Goal: Complete application form: Complete application form

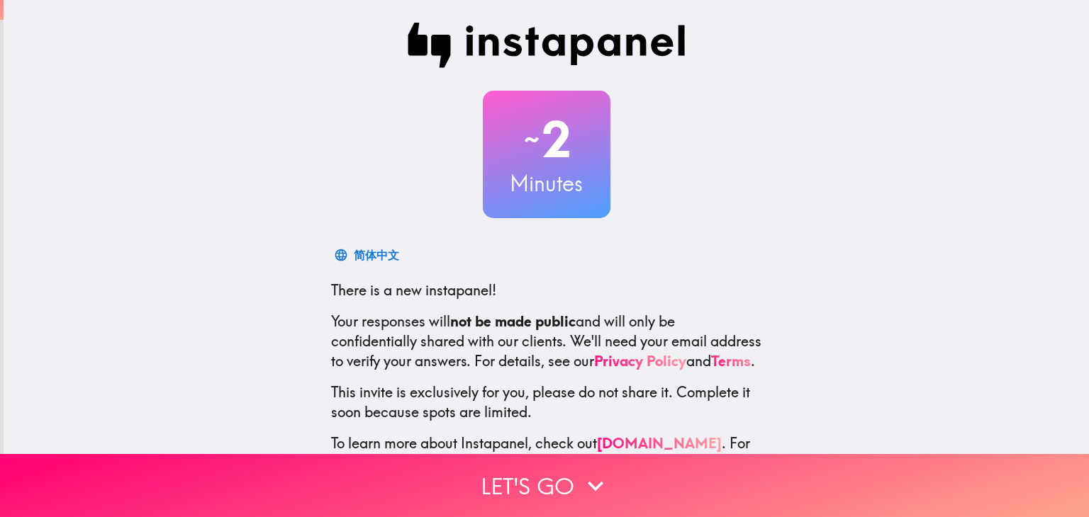
scroll to position [72, 0]
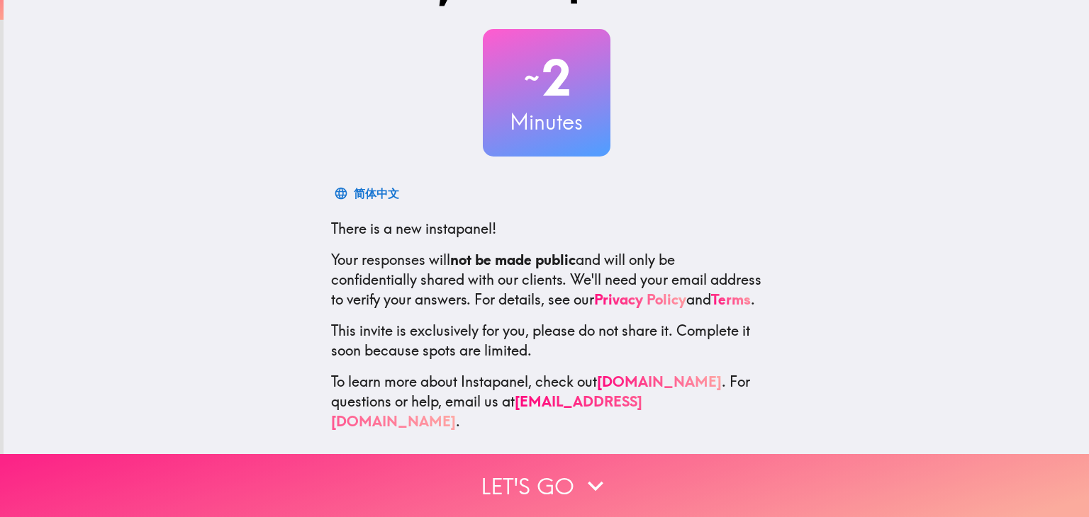
click at [691, 485] on button "Let's go" at bounding box center [544, 485] width 1089 height 63
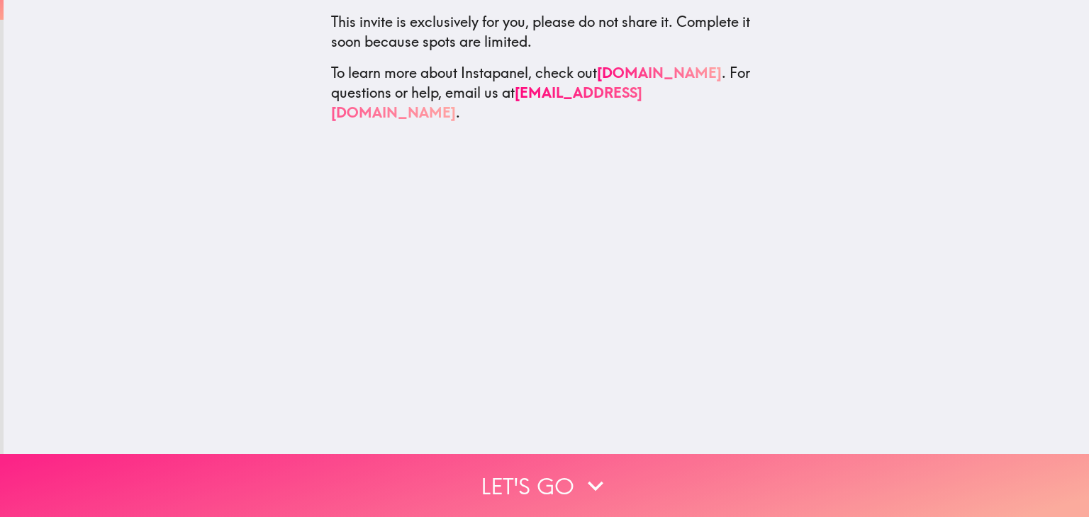
scroll to position [0, 0]
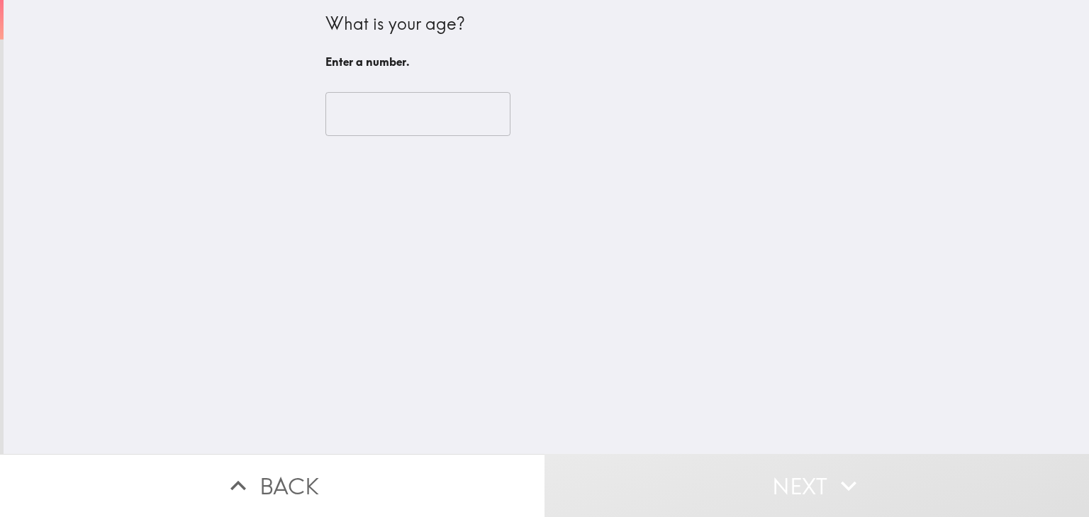
click at [352, 98] on input "number" at bounding box center [417, 114] width 185 height 44
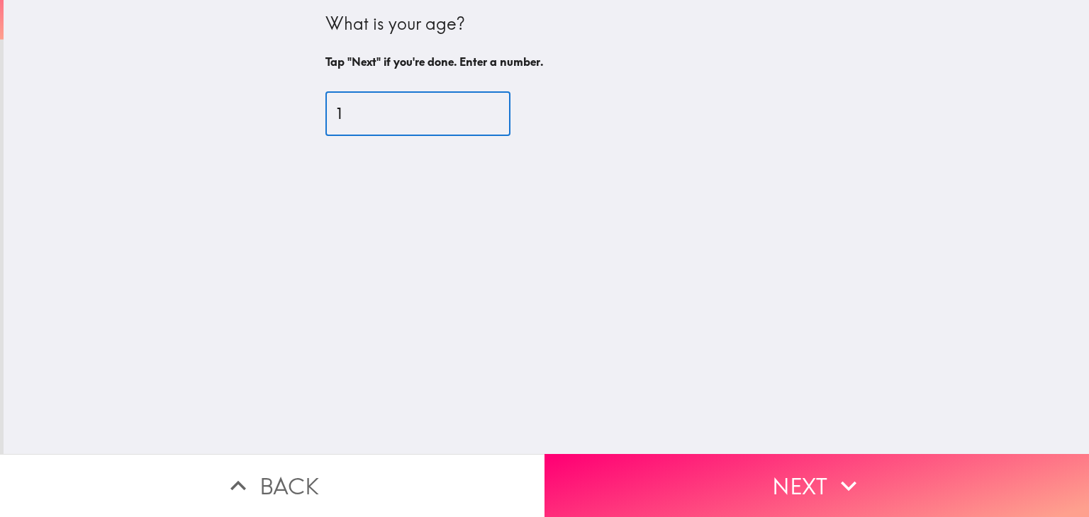
click at [476, 111] on input "1" at bounding box center [417, 114] width 185 height 44
click at [476, 111] on input "2" at bounding box center [417, 114] width 185 height 44
click at [476, 111] on input "3" at bounding box center [417, 114] width 185 height 44
click at [476, 111] on input "4" at bounding box center [417, 114] width 185 height 44
click at [476, 111] on input "5" at bounding box center [417, 114] width 185 height 44
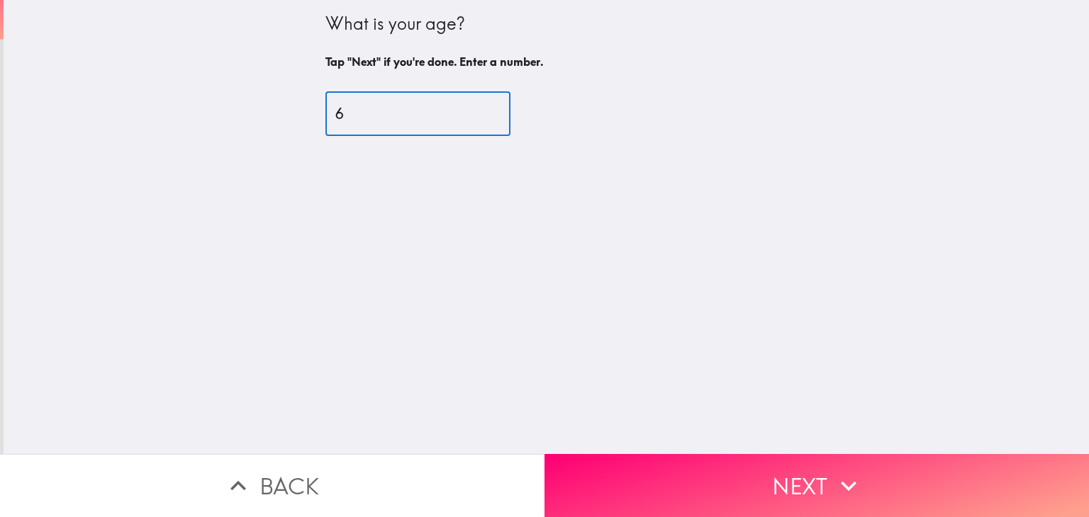
click at [476, 111] on input "6" at bounding box center [417, 114] width 185 height 44
click at [476, 111] on input "7" at bounding box center [417, 114] width 185 height 44
click at [476, 111] on input "8" at bounding box center [417, 114] width 185 height 44
click at [476, 111] on input "9" at bounding box center [417, 114] width 185 height 44
click at [476, 111] on input "10" at bounding box center [417, 114] width 185 height 44
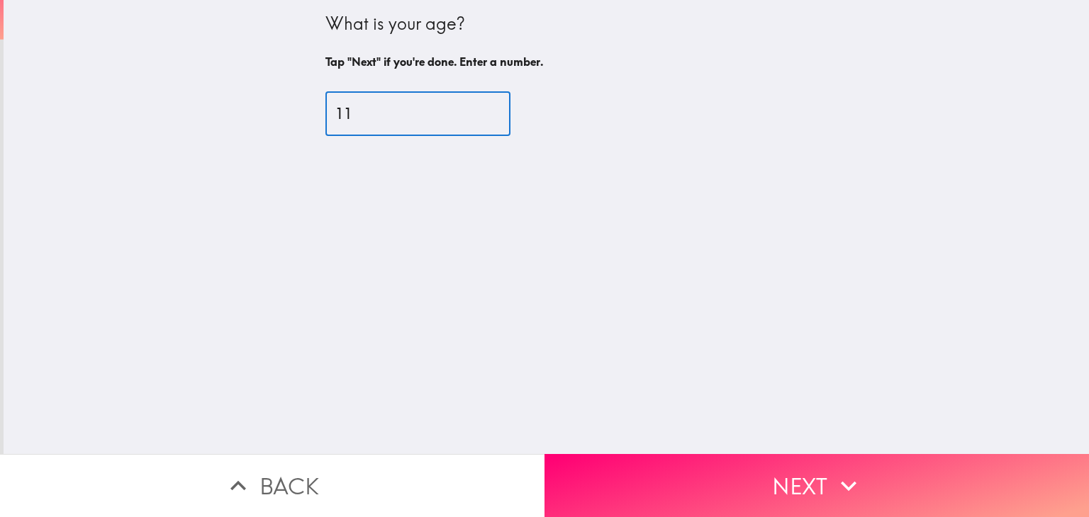
click at [476, 111] on input "11" at bounding box center [417, 114] width 185 height 44
click at [476, 111] on input "12" at bounding box center [417, 114] width 185 height 44
click at [476, 111] on input "13" at bounding box center [417, 114] width 185 height 44
click at [476, 111] on input "14" at bounding box center [417, 114] width 185 height 44
click at [476, 111] on input "15" at bounding box center [417, 114] width 185 height 44
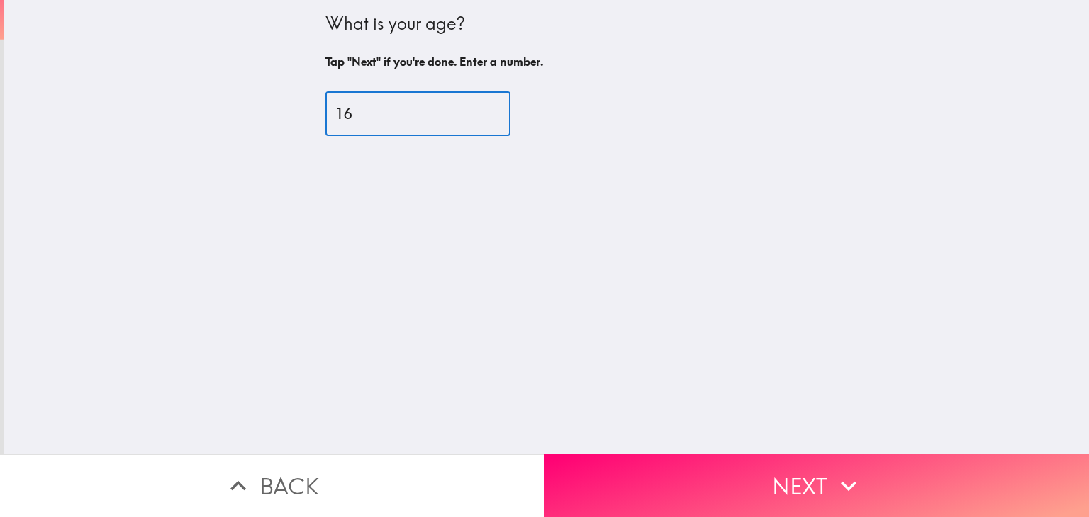
click at [476, 111] on input "16" at bounding box center [417, 114] width 185 height 44
click at [476, 111] on input "17" at bounding box center [417, 114] width 185 height 44
click at [476, 111] on input "18" at bounding box center [417, 114] width 185 height 44
type input "19"
click at [476, 111] on input "19" at bounding box center [417, 114] width 185 height 44
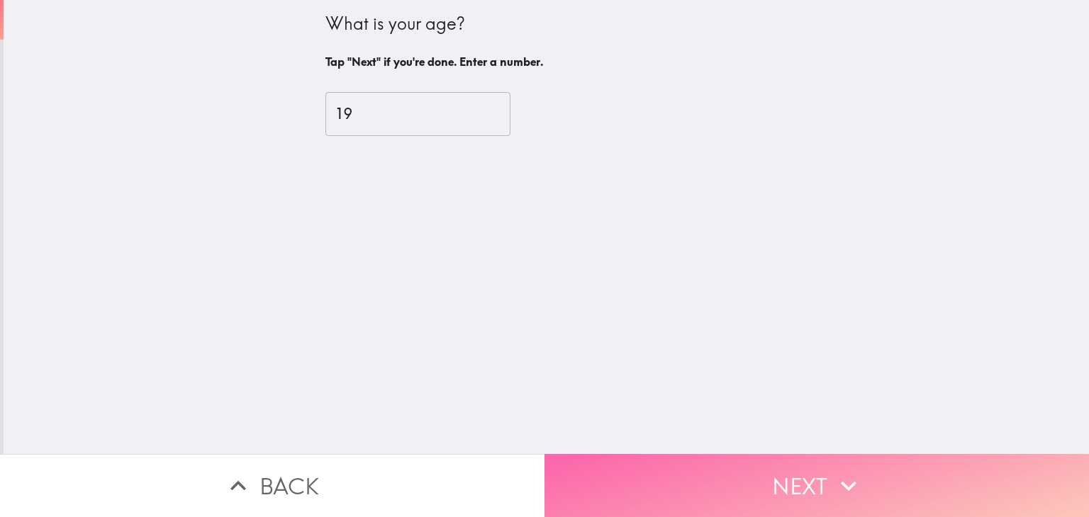
click at [768, 459] on button "Next" at bounding box center [816, 485] width 544 height 63
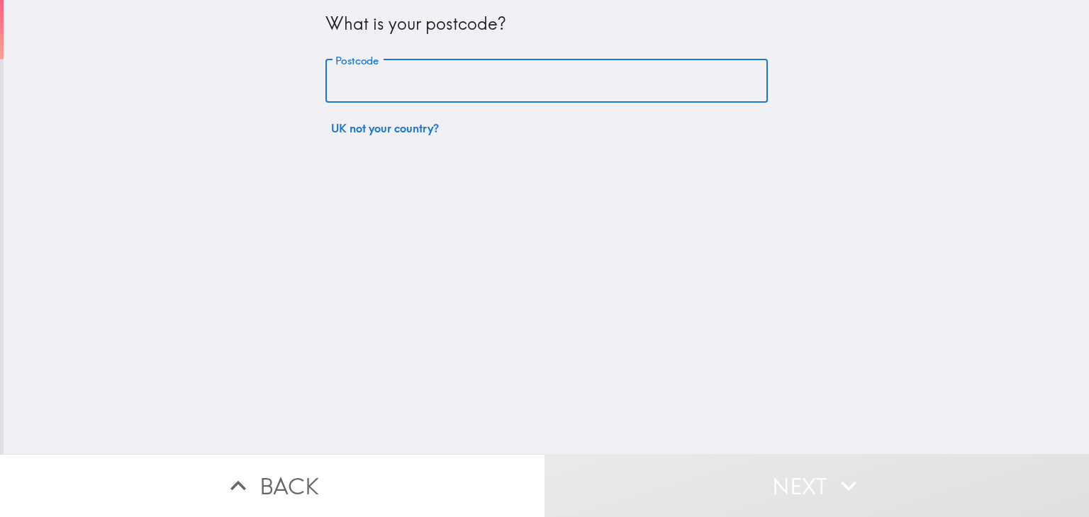
click at [449, 82] on input "Postcode" at bounding box center [546, 82] width 442 height 44
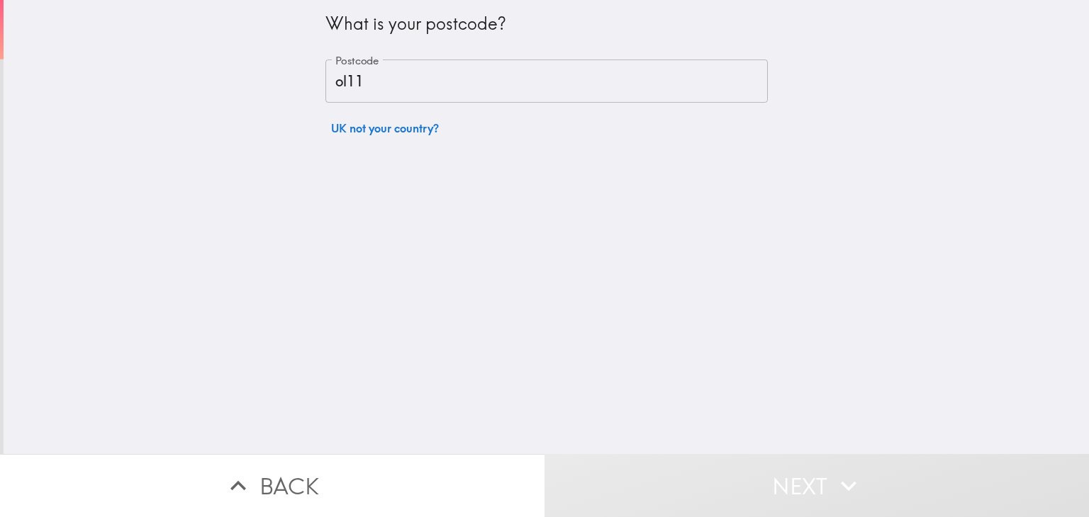
click at [462, 384] on div "What is your postcode? Postcode ol11 Postcode UK not your country?" at bounding box center [546, 227] width 1085 height 454
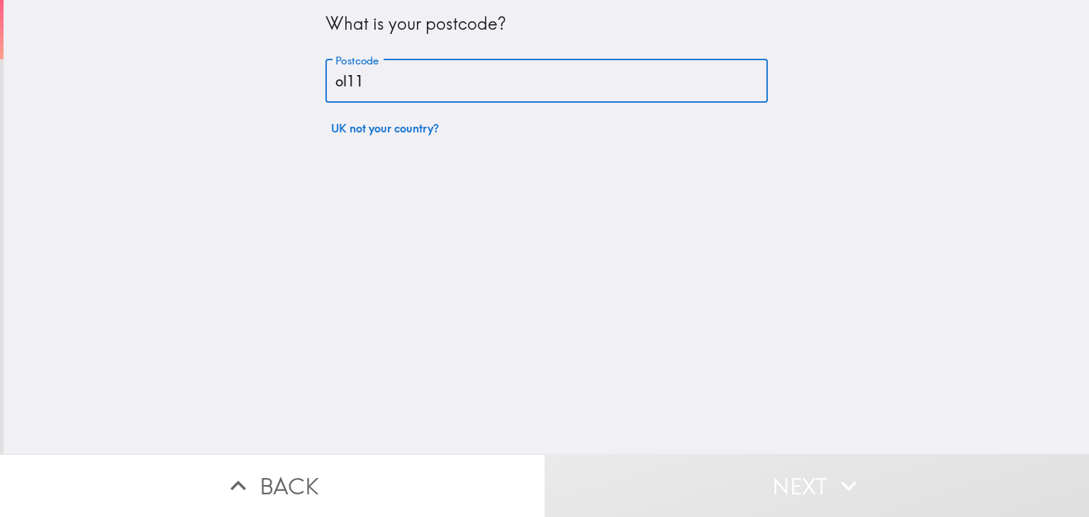
click at [445, 81] on input "ol11" at bounding box center [546, 82] width 442 height 44
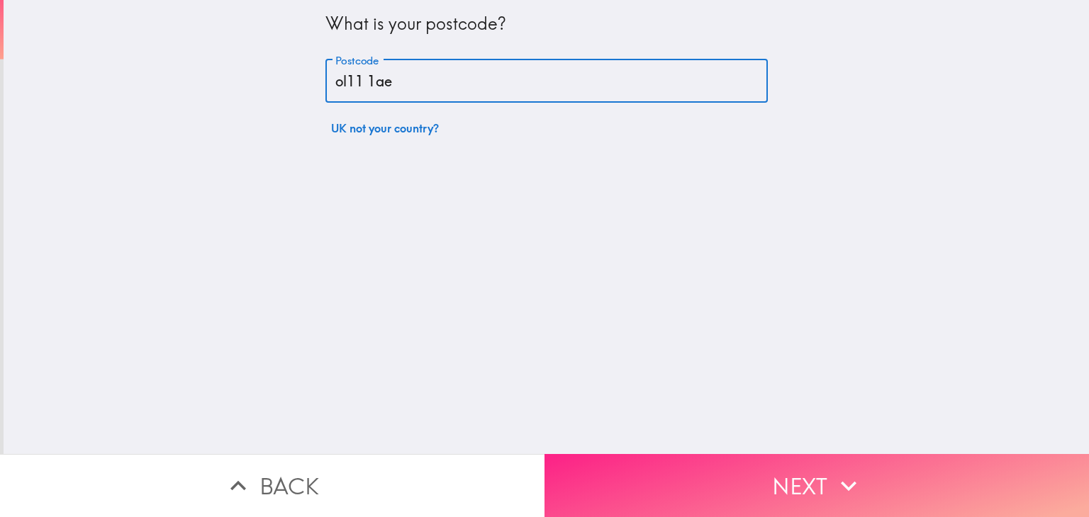
type input "ol11 1ae"
click at [670, 471] on button "Next" at bounding box center [816, 485] width 544 height 63
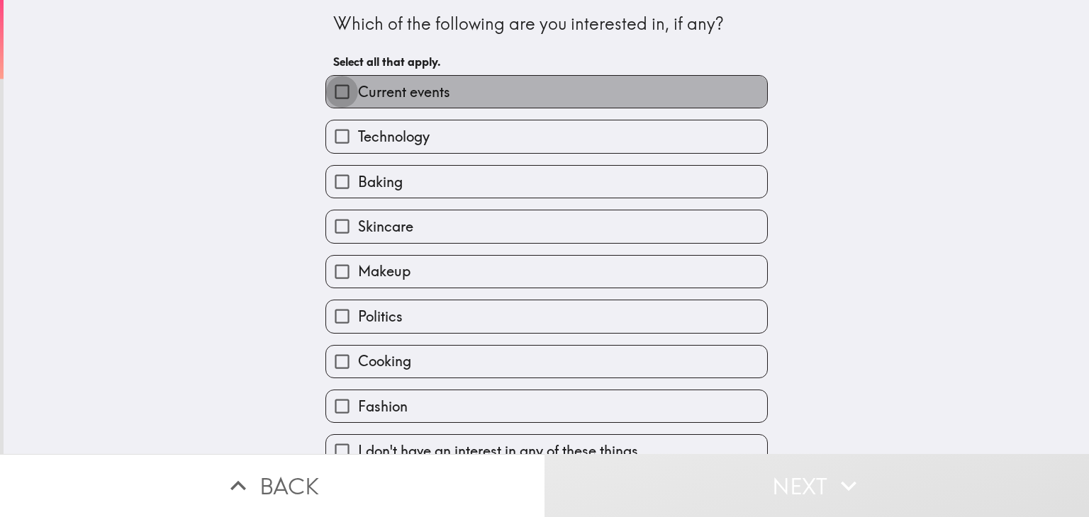
click at [326, 93] on input "Current events" at bounding box center [342, 92] width 32 height 32
checkbox input "true"
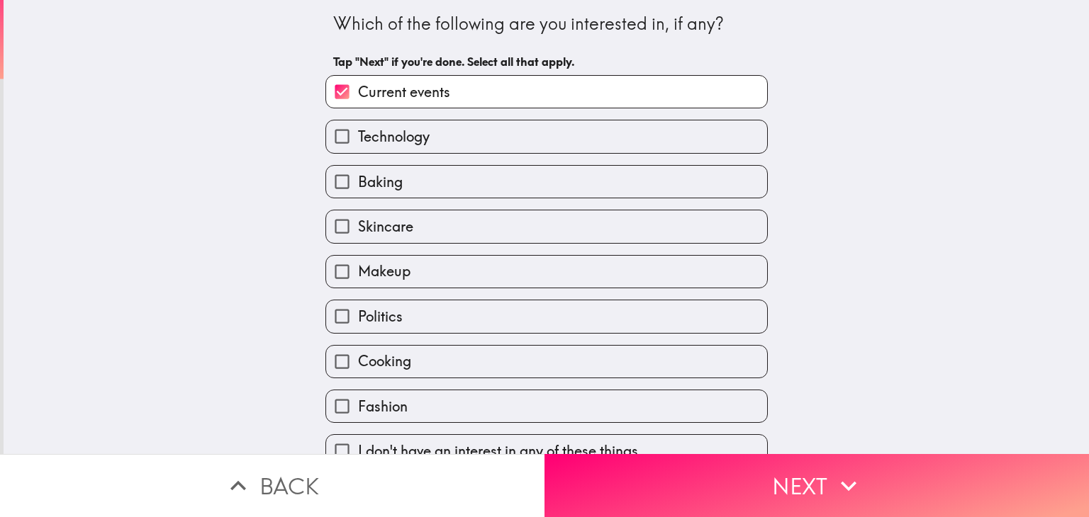
click at [327, 135] on input "Technology" at bounding box center [342, 136] width 32 height 32
checkbox input "true"
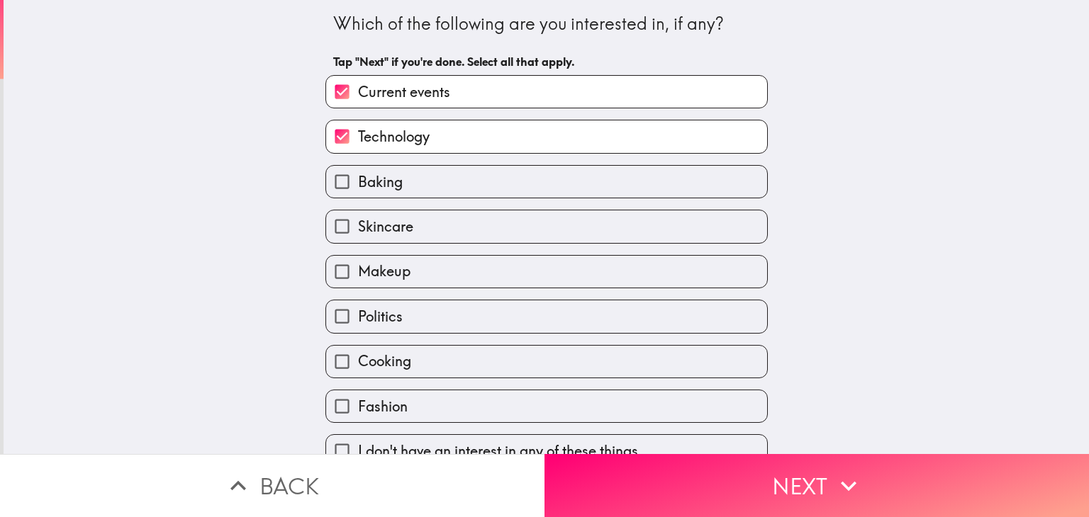
click at [327, 181] on input "Baking" at bounding box center [342, 182] width 32 height 32
checkbox input "true"
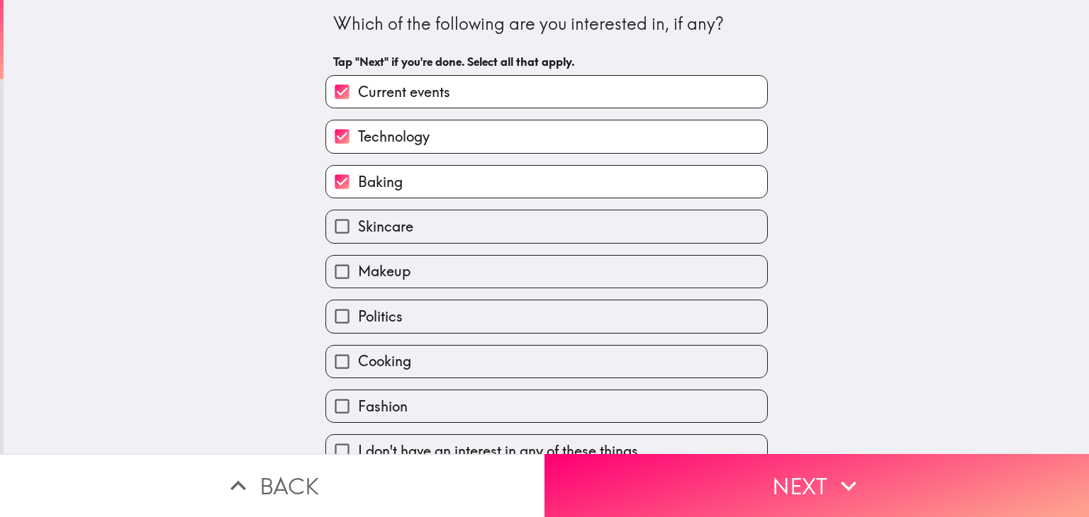
click at [332, 205] on div "Skincare" at bounding box center [541, 220] width 454 height 45
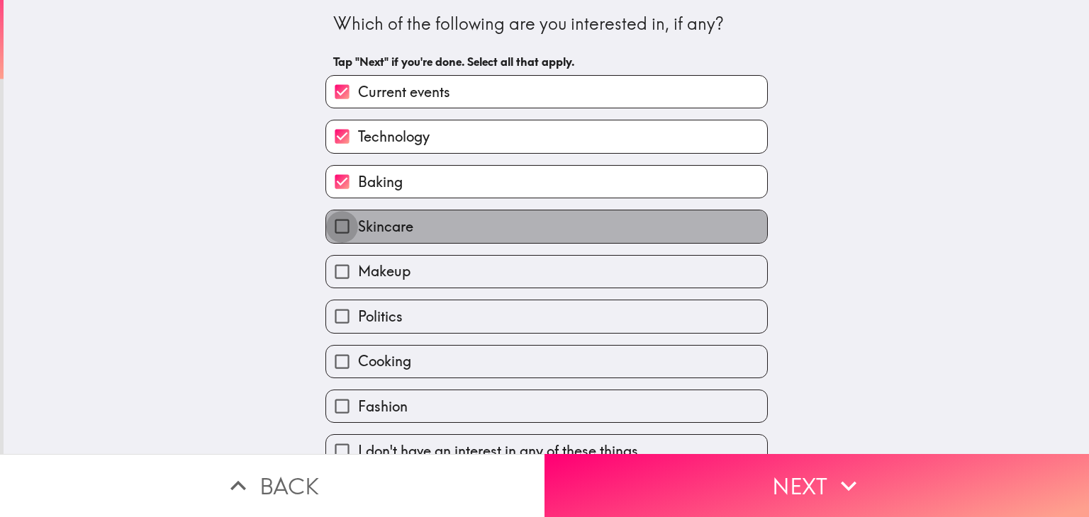
click at [326, 228] on input "Skincare" at bounding box center [342, 226] width 32 height 32
checkbox input "true"
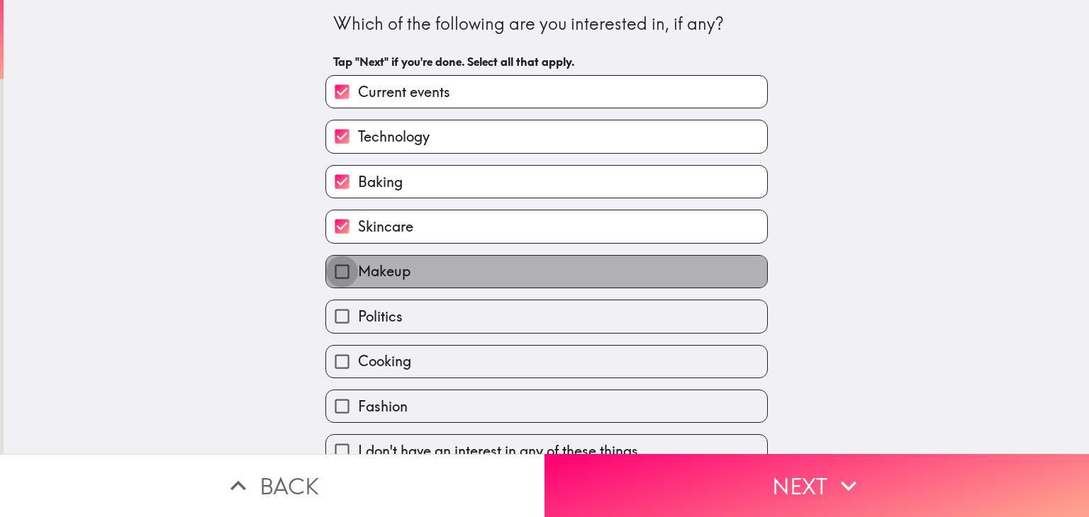
click at [335, 270] on input "Makeup" at bounding box center [342, 272] width 32 height 32
checkbox input "true"
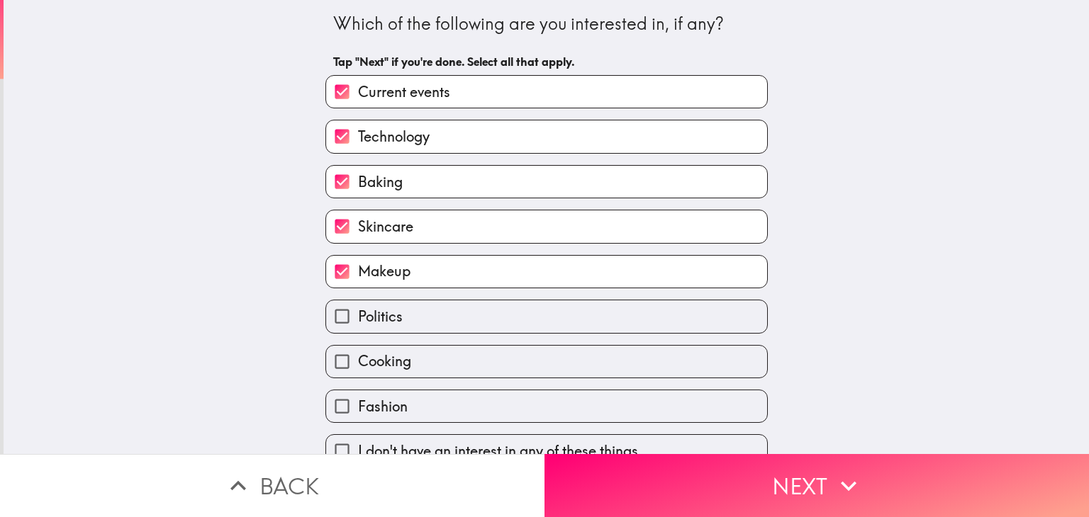
click at [335, 296] on div "Politics" at bounding box center [541, 310] width 454 height 45
click at [332, 309] on input "Politics" at bounding box center [342, 317] width 32 height 32
checkbox input "true"
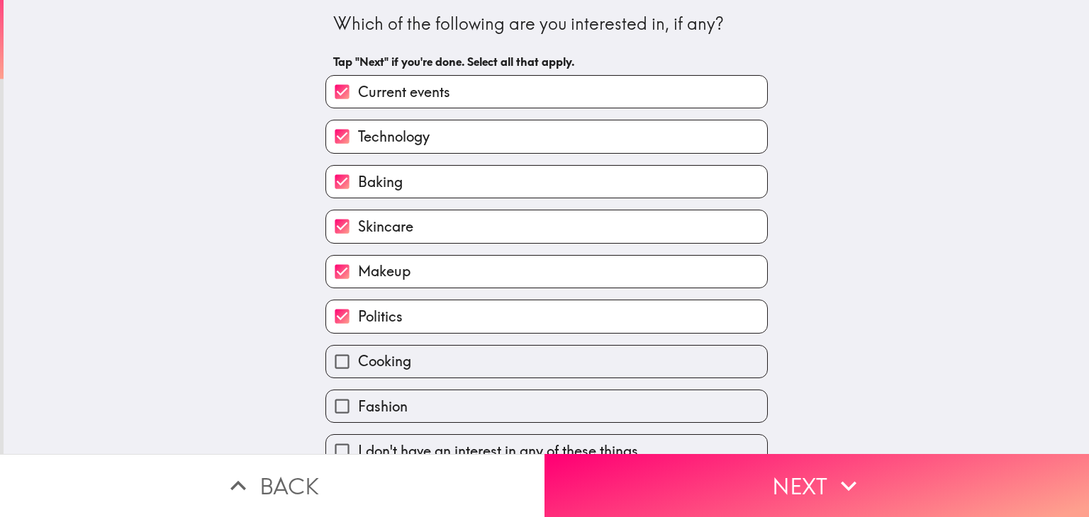
click at [330, 359] on input "Cooking" at bounding box center [342, 362] width 32 height 32
checkbox input "true"
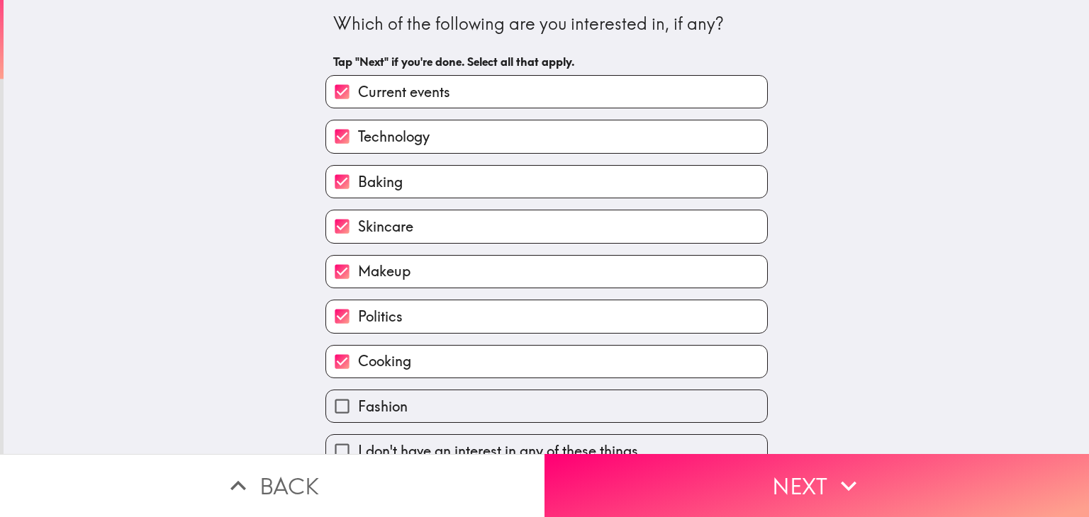
click at [358, 407] on span "Fashion" at bounding box center [383, 407] width 50 height 20
click at [347, 407] on input "Fashion" at bounding box center [342, 407] width 32 height 32
checkbox input "true"
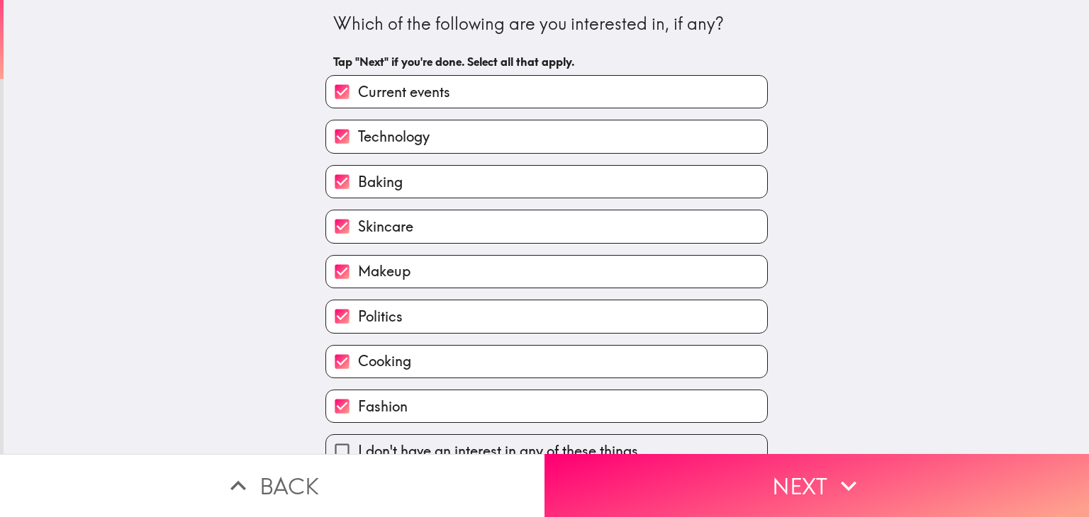
scroll to position [23, 0]
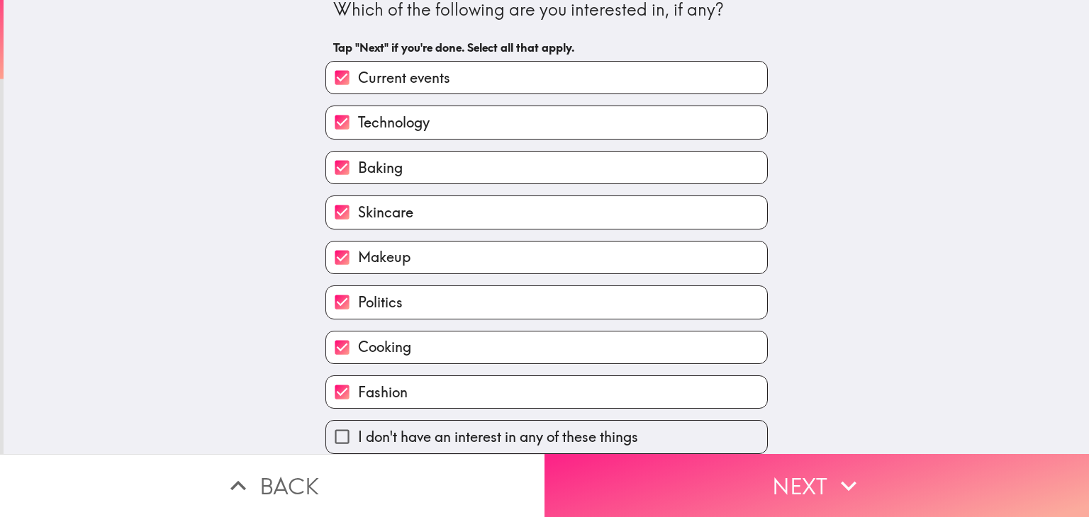
click at [627, 472] on button "Next" at bounding box center [816, 485] width 544 height 63
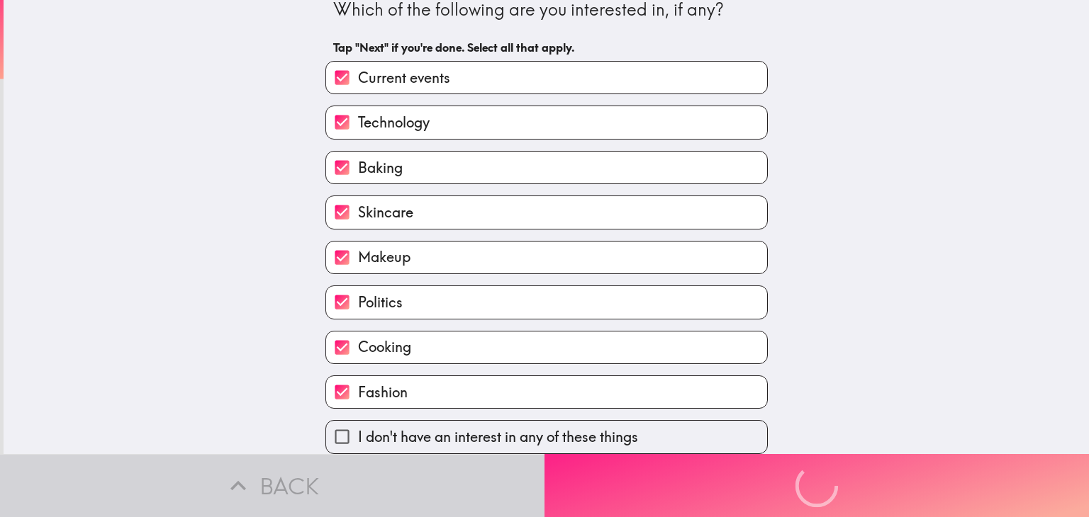
scroll to position [0, 0]
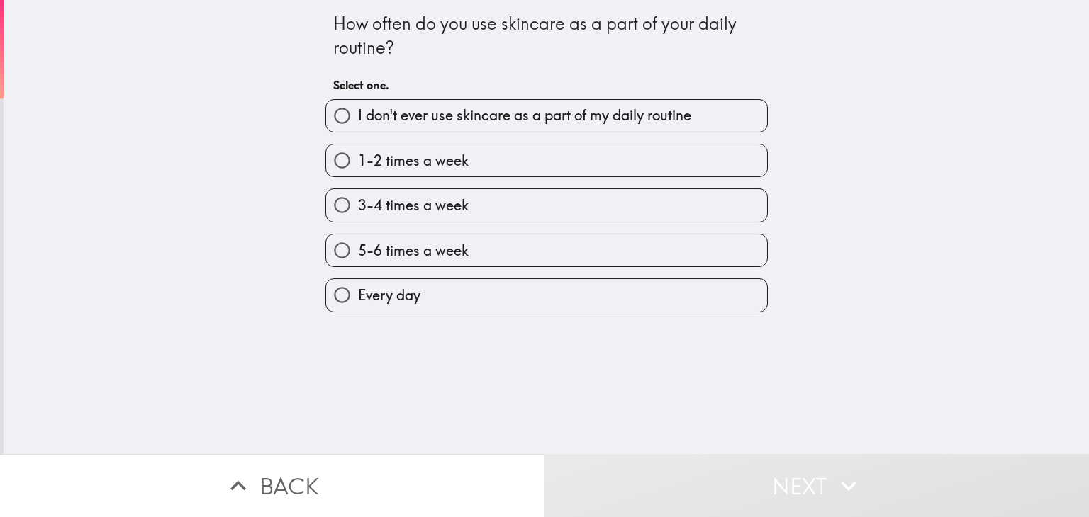
click at [473, 298] on label "Every day" at bounding box center [546, 295] width 441 height 32
click at [358, 298] on input "Every day" at bounding box center [342, 295] width 32 height 32
radio input "true"
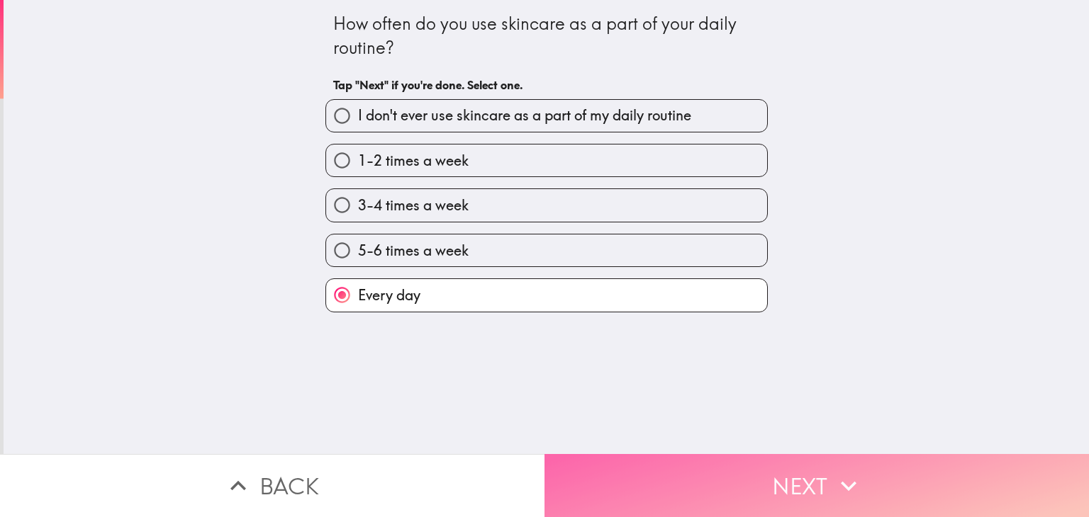
click at [715, 462] on button "Next" at bounding box center [816, 485] width 544 height 63
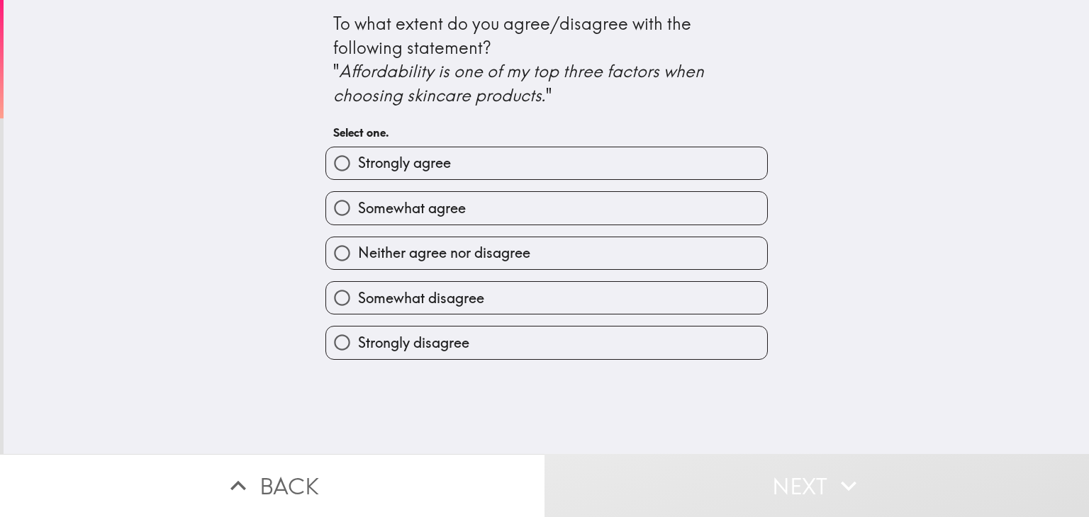
click at [417, 206] on span "Somewhat agree" at bounding box center [412, 208] width 108 height 20
click at [358, 206] on input "Somewhat agree" at bounding box center [342, 208] width 32 height 32
radio input "true"
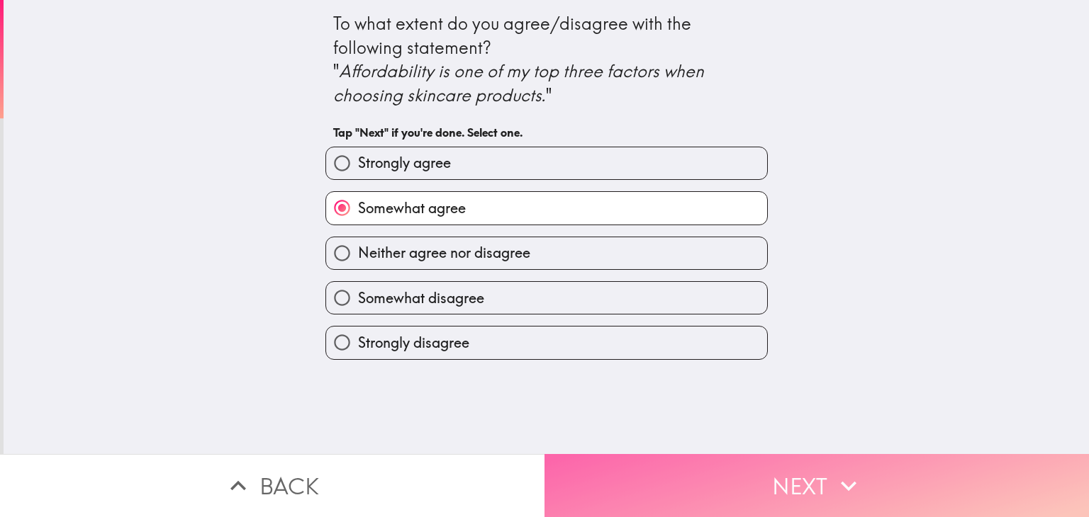
click at [684, 463] on button "Next" at bounding box center [816, 485] width 544 height 63
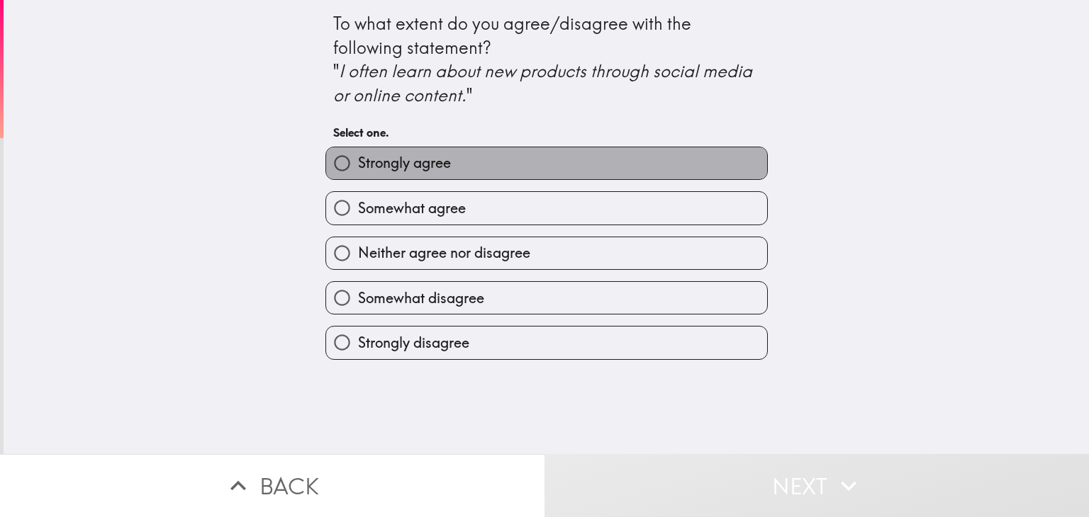
click at [441, 171] on span "Strongly agree" at bounding box center [404, 163] width 93 height 20
click at [358, 171] on input "Strongly agree" at bounding box center [342, 163] width 32 height 32
radio input "true"
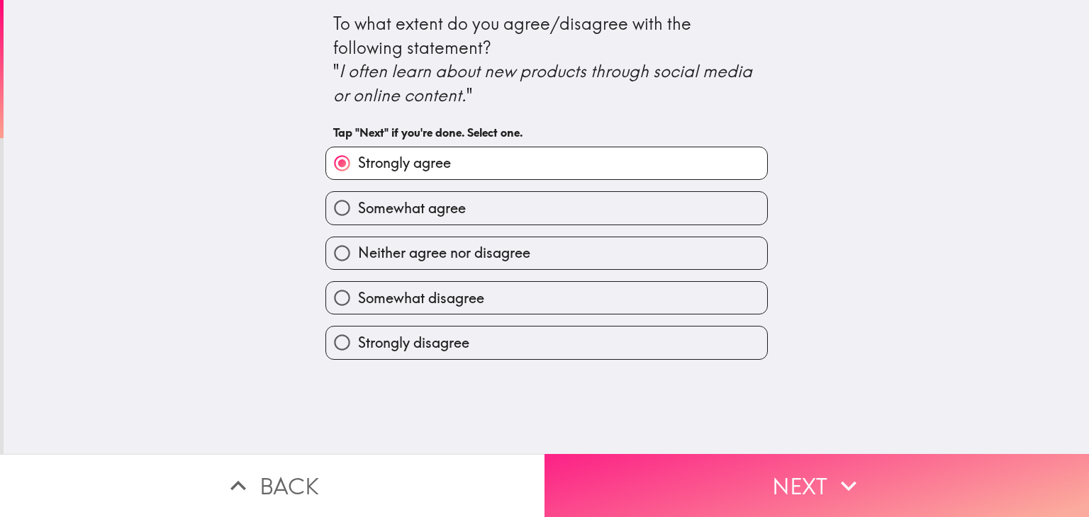
click at [691, 475] on button "Next" at bounding box center [816, 485] width 544 height 63
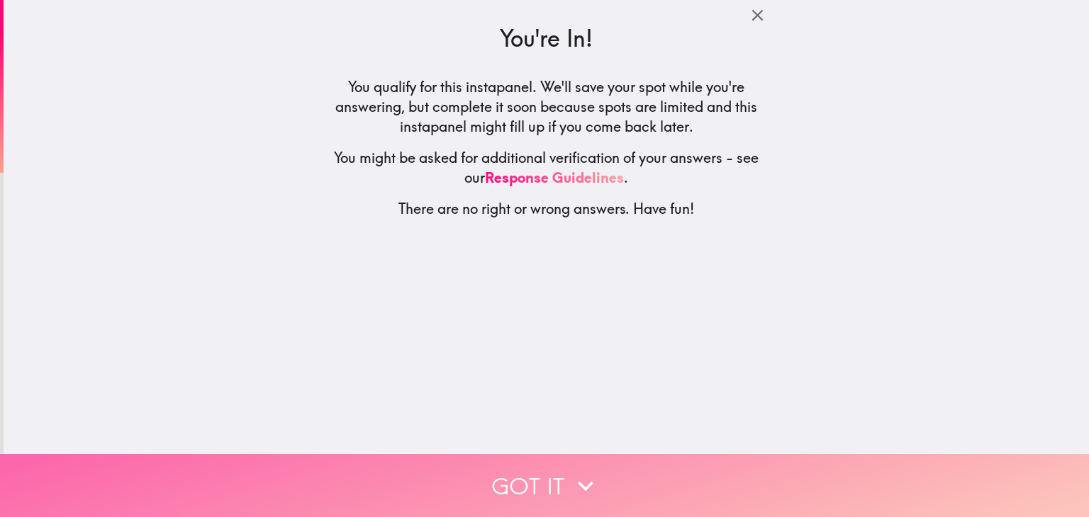
click at [587, 471] on icon "button" at bounding box center [585, 486] width 31 height 31
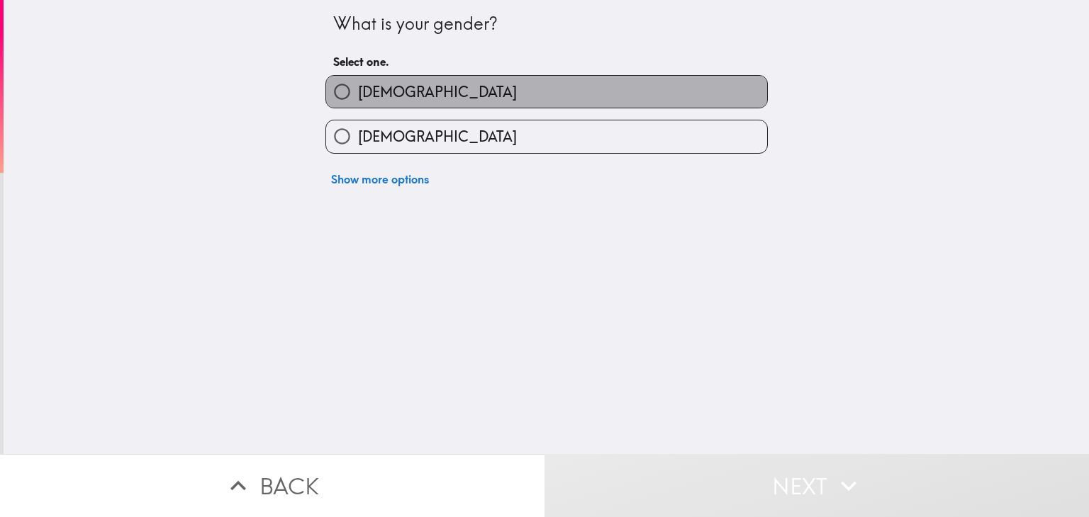
click at [493, 95] on label "[DEMOGRAPHIC_DATA]" at bounding box center [546, 92] width 441 height 32
click at [358, 95] on input "[DEMOGRAPHIC_DATA]" at bounding box center [342, 92] width 32 height 32
radio input "true"
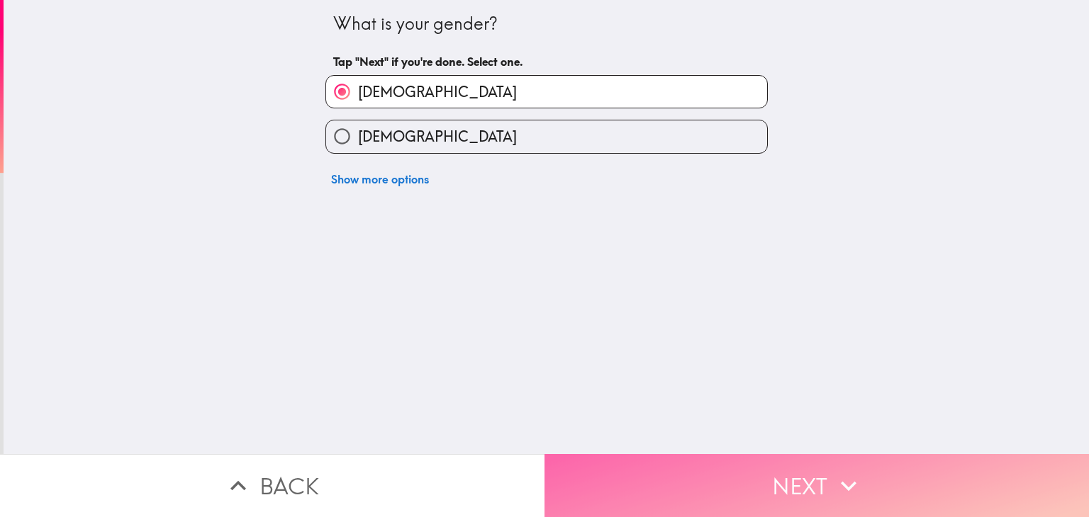
click at [683, 468] on button "Next" at bounding box center [816, 485] width 544 height 63
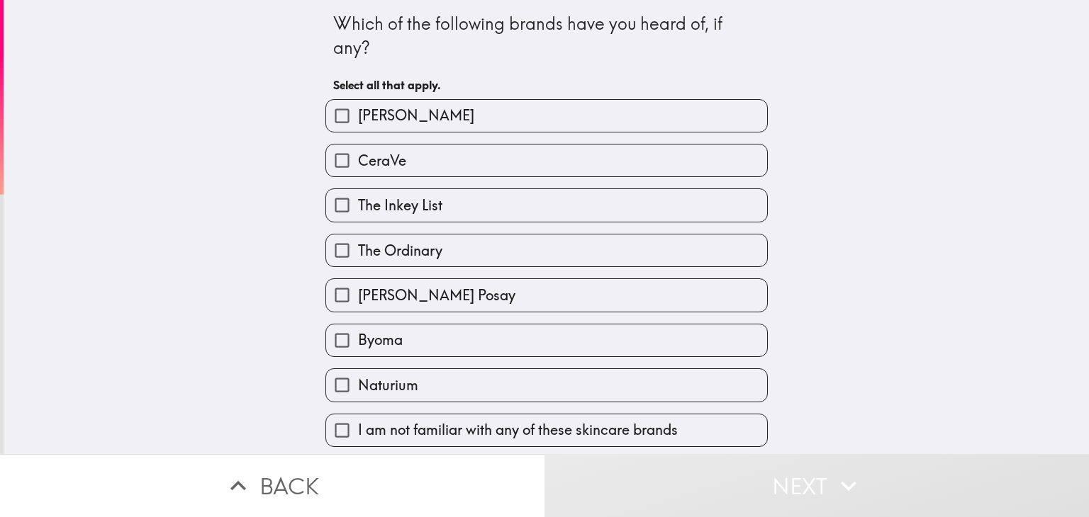
scroll to position [1, 0]
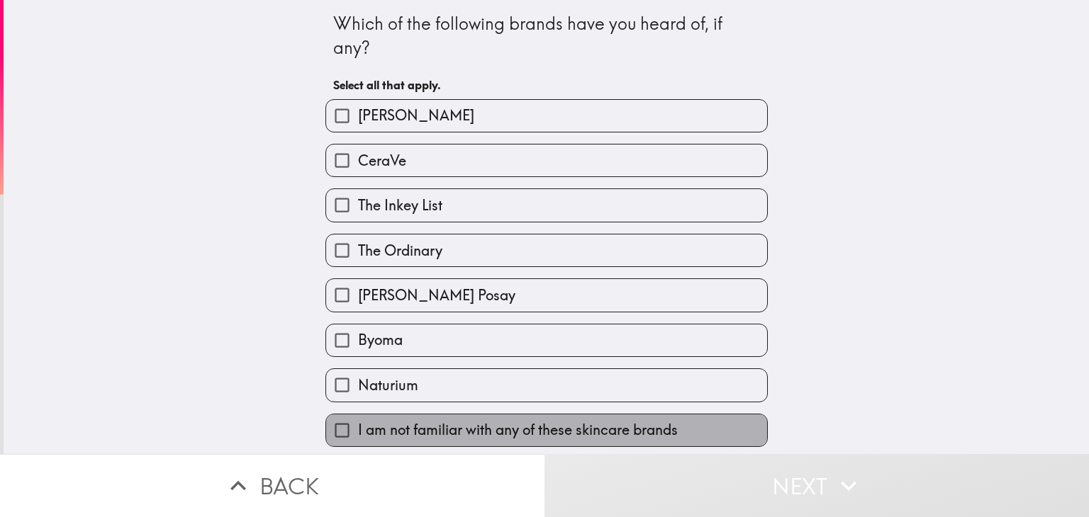
click at [474, 415] on label "I am not familiar with any of these skincare brands" at bounding box center [546, 431] width 441 height 32
click at [358, 415] on input "I am not familiar with any of these skincare brands" at bounding box center [342, 431] width 32 height 32
checkbox input "true"
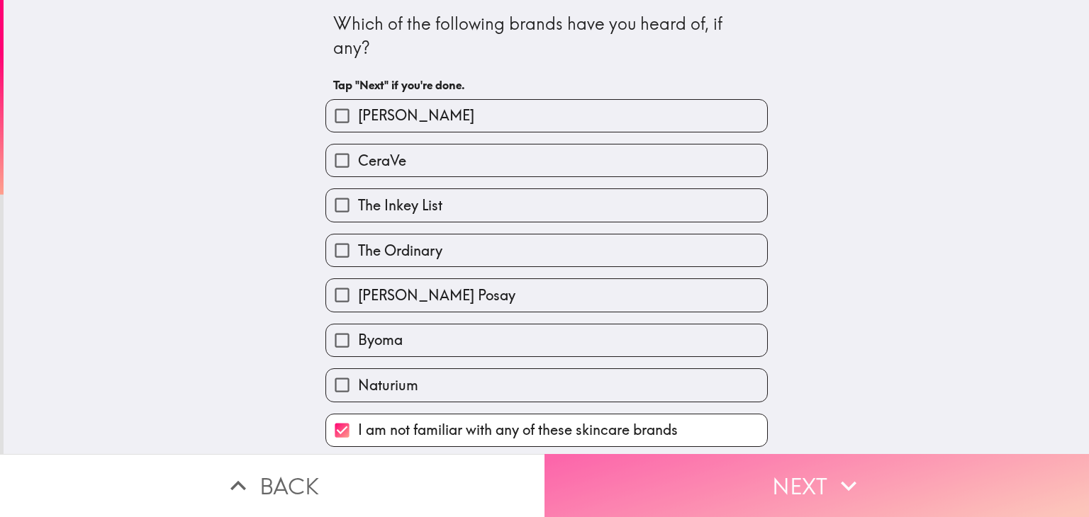
click at [667, 478] on button "Next" at bounding box center [816, 485] width 544 height 63
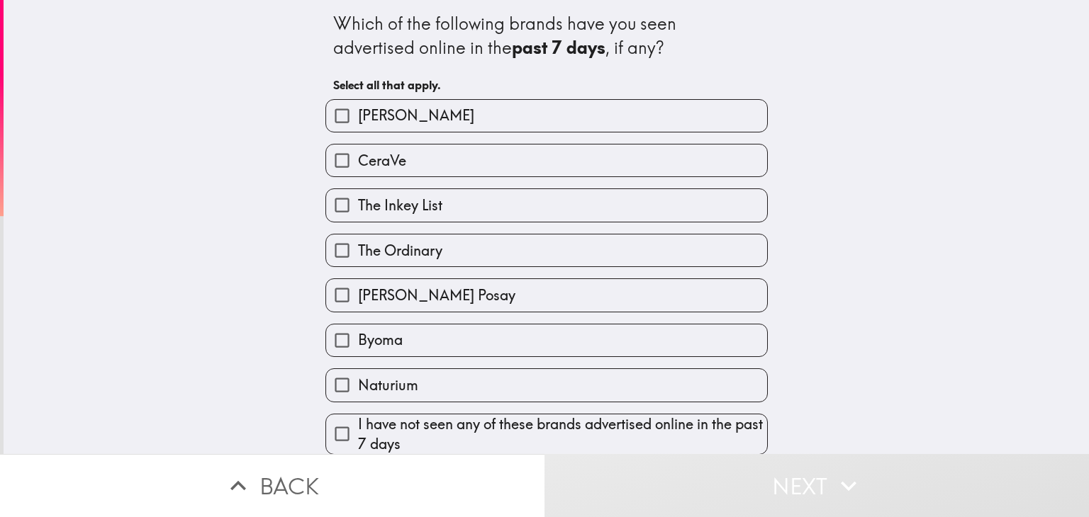
scroll to position [9, 0]
click at [400, 251] on label "The Ordinary" at bounding box center [546, 250] width 441 height 32
click at [358, 251] on input "The Ordinary" at bounding box center [342, 250] width 32 height 32
checkbox input "true"
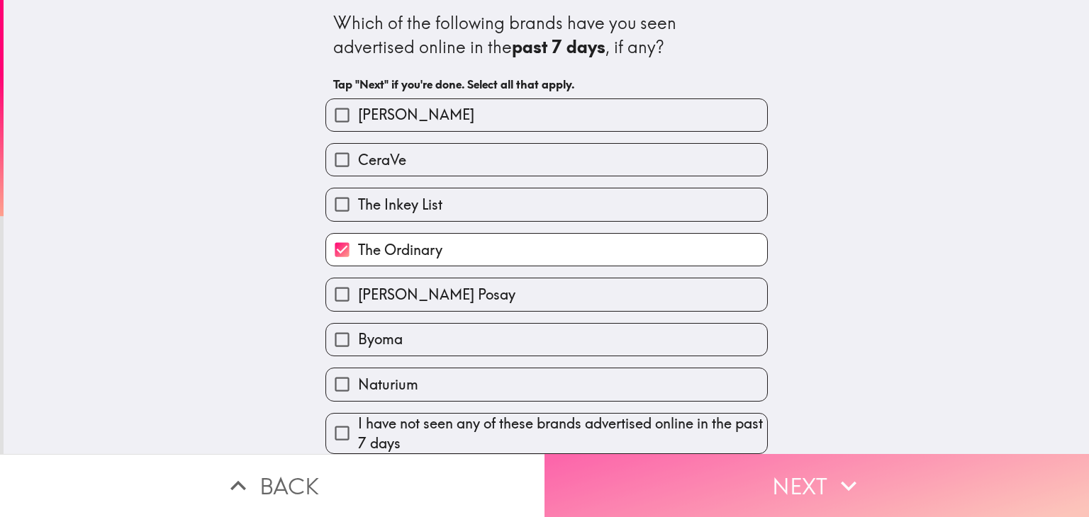
click at [611, 454] on button "Next" at bounding box center [816, 485] width 544 height 63
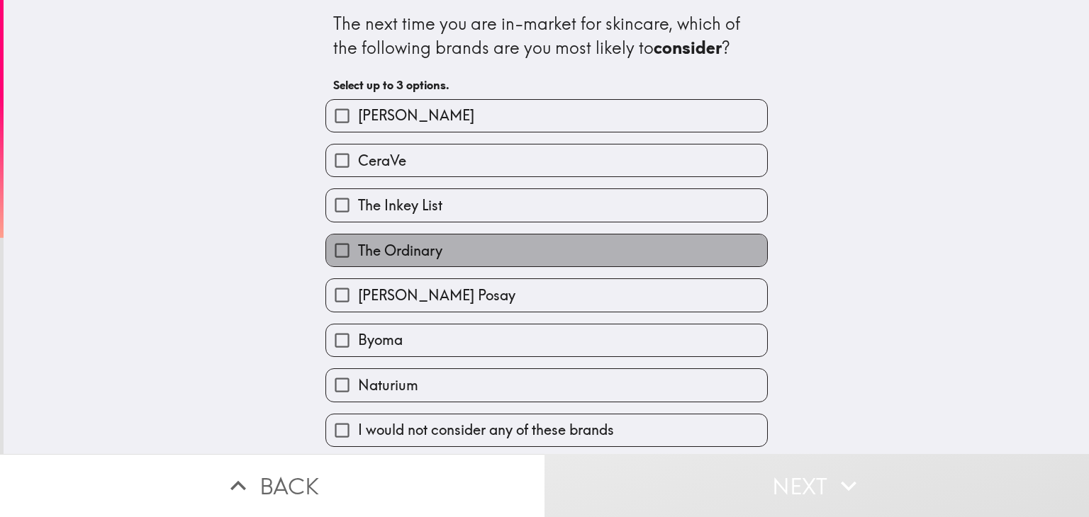
click at [432, 263] on label "The Ordinary" at bounding box center [546, 251] width 441 height 32
click at [358, 263] on input "The Ordinary" at bounding box center [342, 251] width 32 height 32
checkbox input "true"
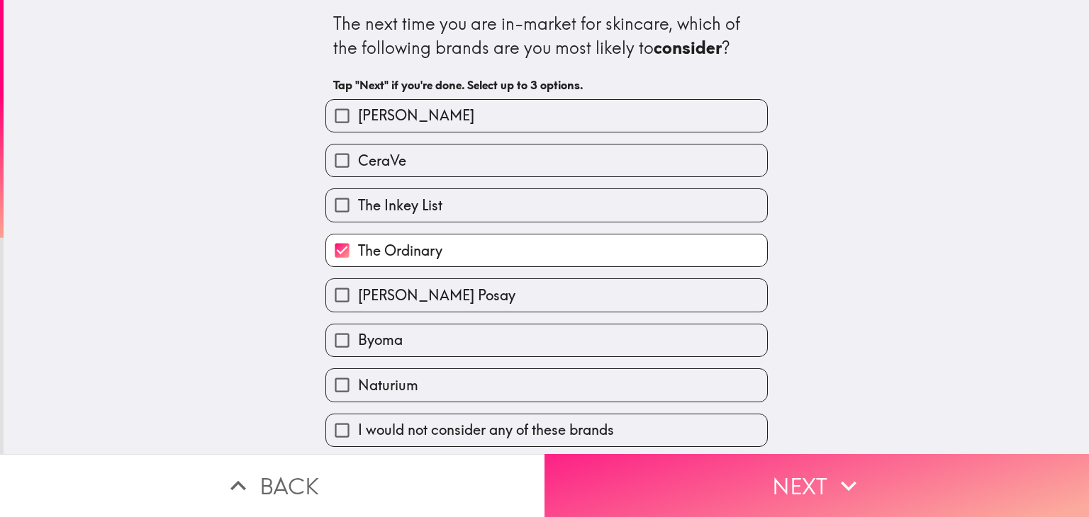
click at [680, 480] on button "Next" at bounding box center [816, 485] width 544 height 63
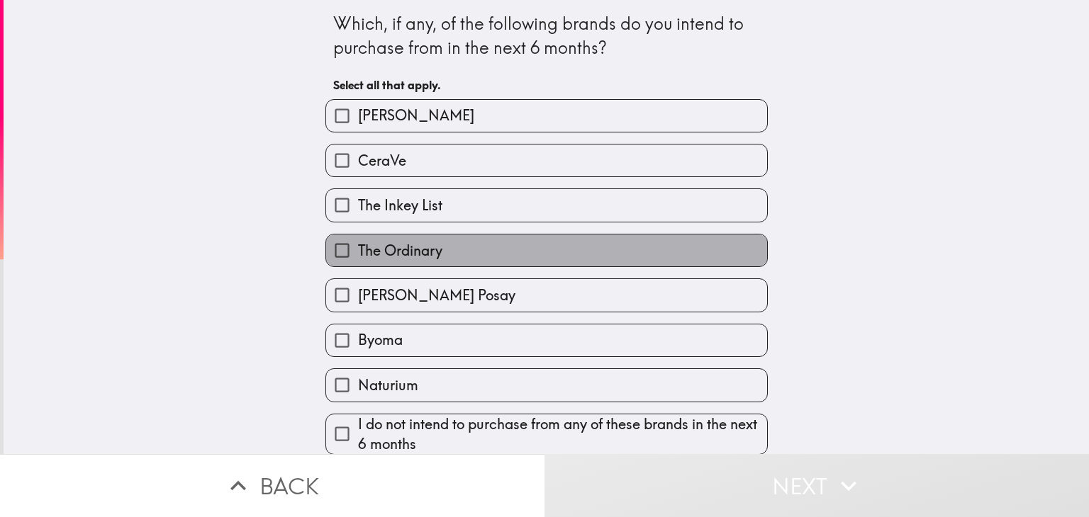
click at [405, 256] on span "The Ordinary" at bounding box center [400, 251] width 84 height 20
click at [358, 256] on input "The Ordinary" at bounding box center [342, 251] width 32 height 32
checkbox input "true"
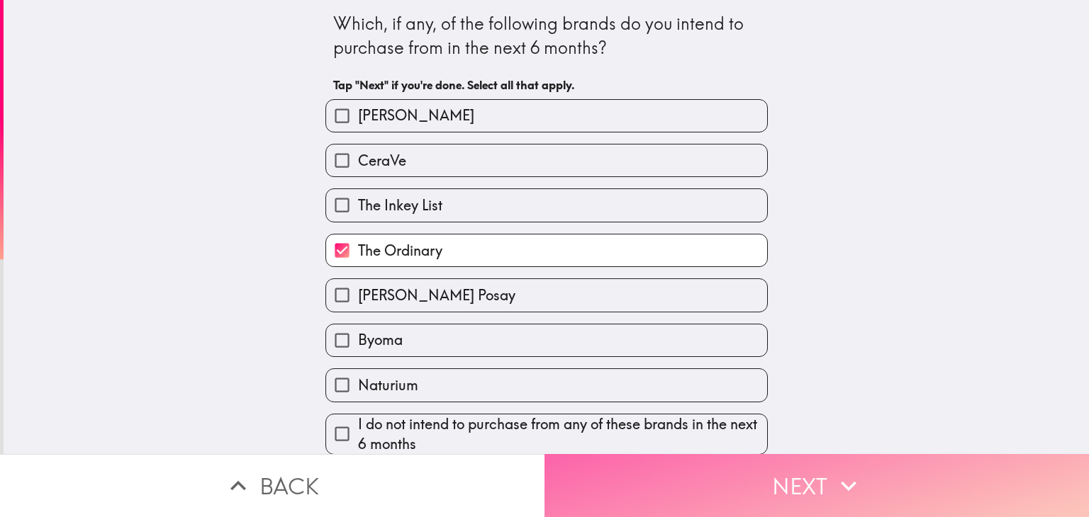
click at [641, 454] on button "Next" at bounding box center [816, 485] width 544 height 63
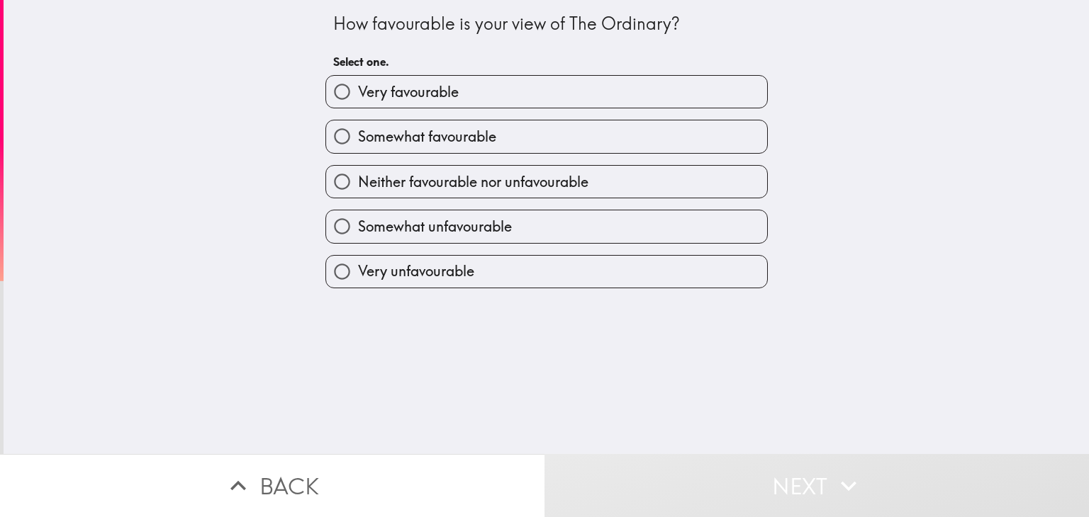
click at [415, 93] on span "Very favourable" at bounding box center [408, 92] width 101 height 20
click at [358, 93] on input "Very favourable" at bounding box center [342, 92] width 32 height 32
radio input "true"
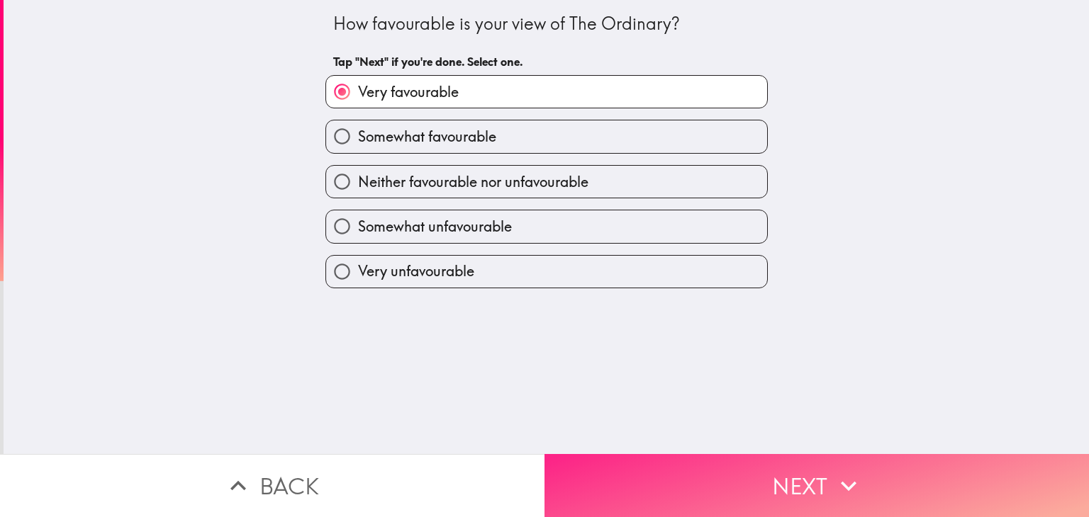
click at [627, 454] on button "Next" at bounding box center [816, 485] width 544 height 63
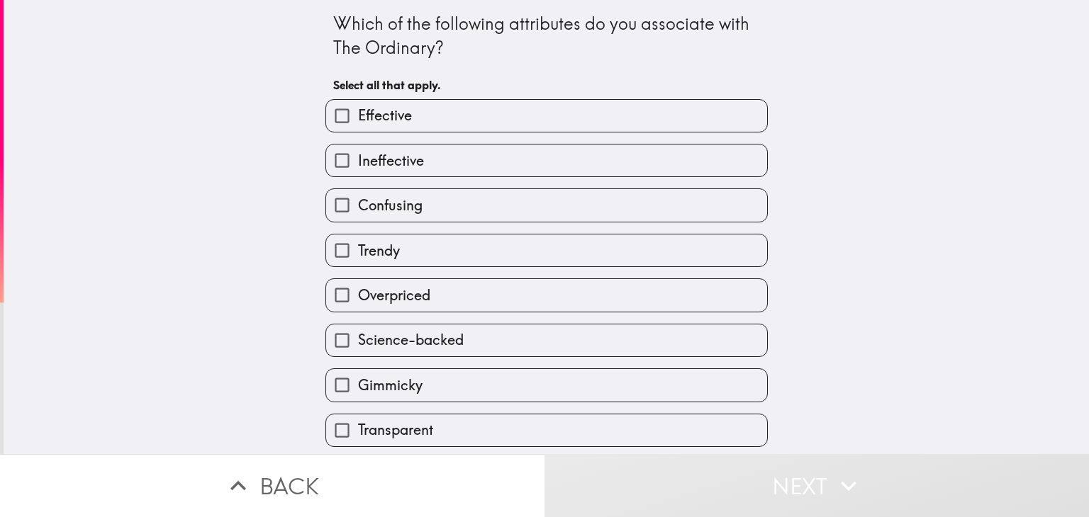
click at [368, 104] on label "Effective" at bounding box center [546, 116] width 441 height 32
click at [358, 104] on input "Effective" at bounding box center [342, 116] width 32 height 32
checkbox input "true"
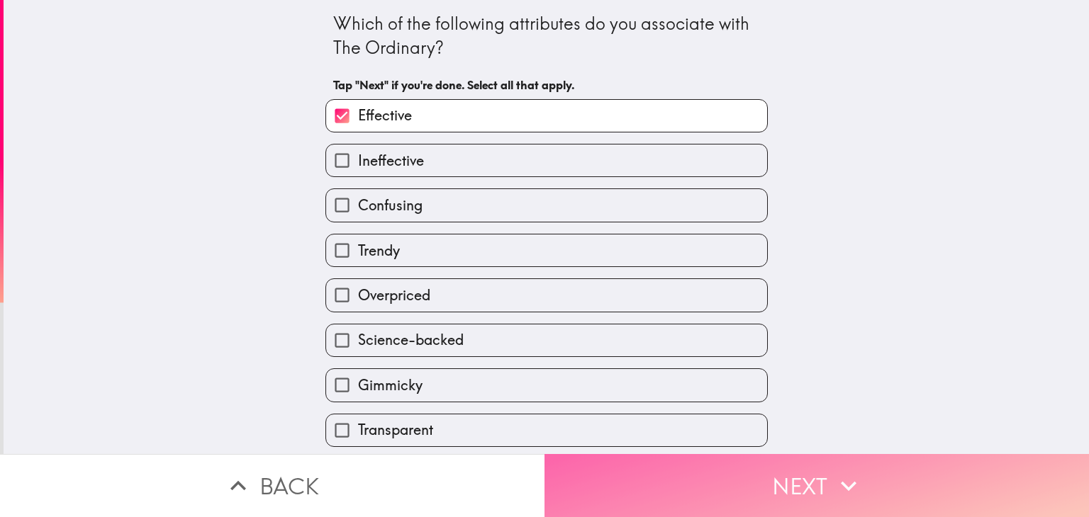
click at [650, 459] on button "Next" at bounding box center [816, 485] width 544 height 63
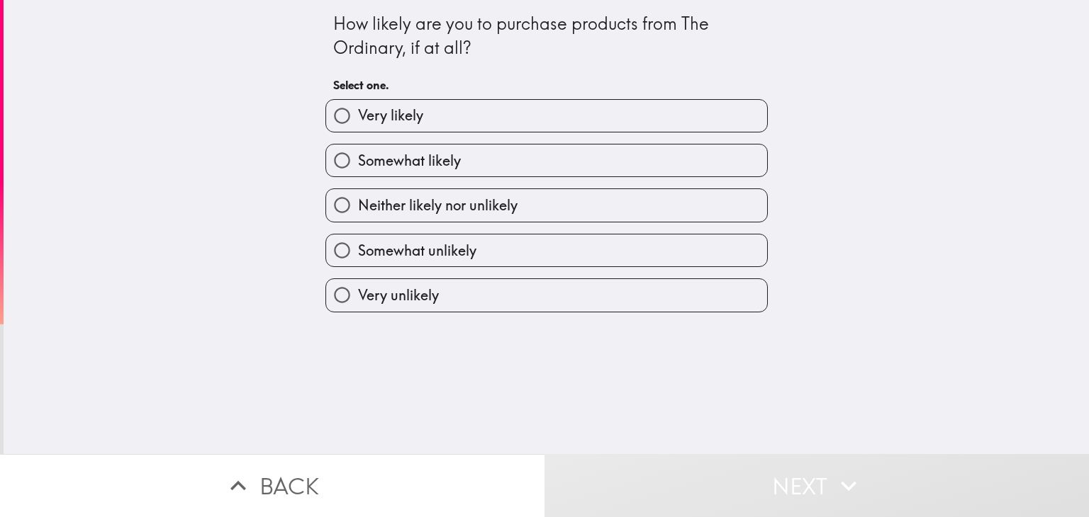
click at [425, 125] on label "Very likely" at bounding box center [546, 116] width 441 height 32
click at [358, 125] on input "Very likely" at bounding box center [342, 116] width 32 height 32
radio input "true"
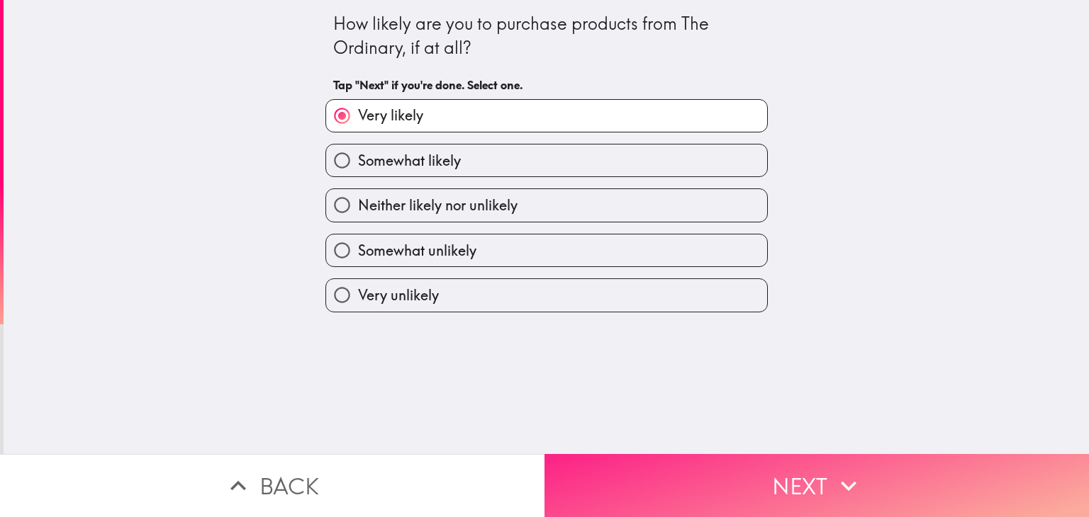
click at [799, 461] on button "Next" at bounding box center [816, 485] width 544 height 63
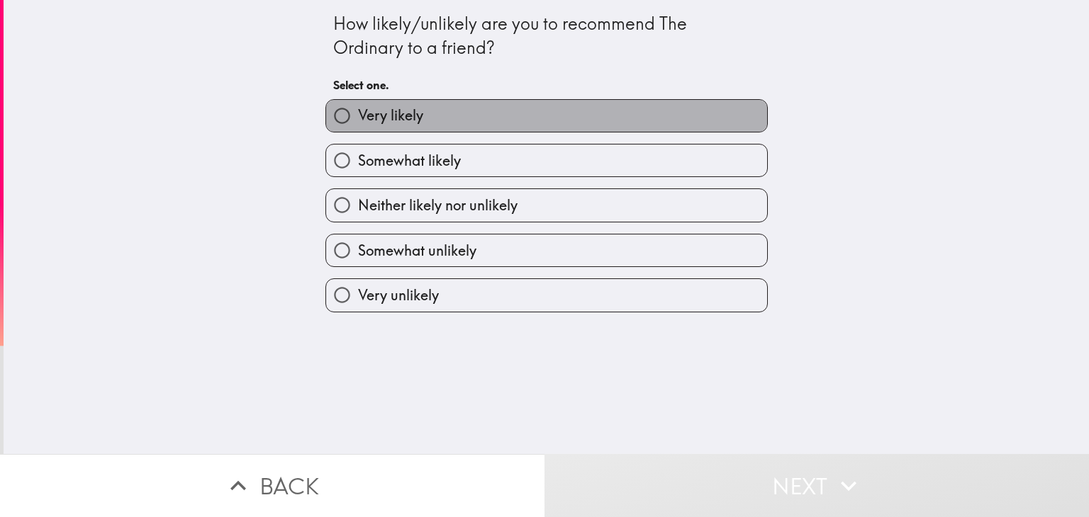
click at [397, 120] on span "Very likely" at bounding box center [390, 116] width 65 height 20
click at [358, 120] on input "Very likely" at bounding box center [342, 116] width 32 height 32
radio input "true"
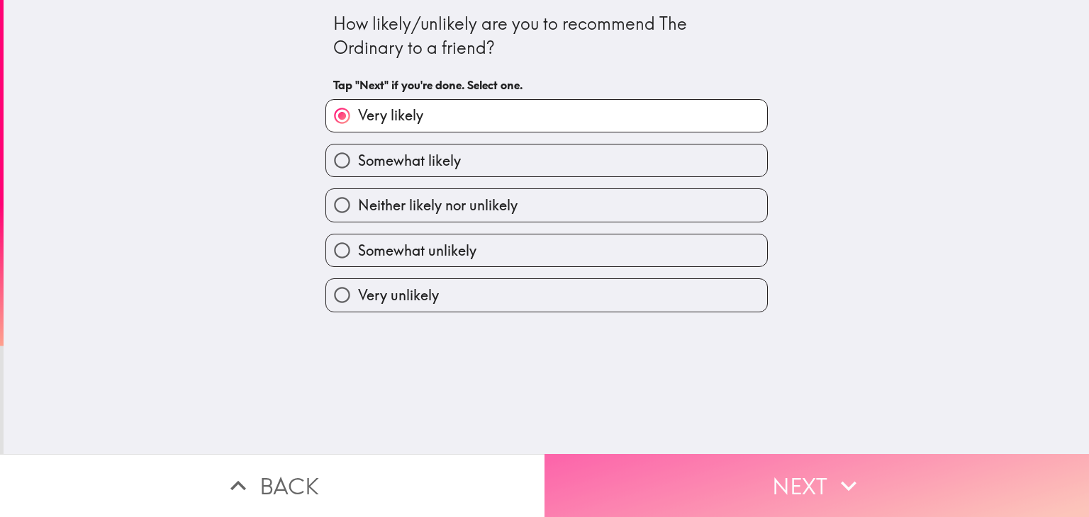
click at [819, 455] on button "Next" at bounding box center [816, 485] width 544 height 63
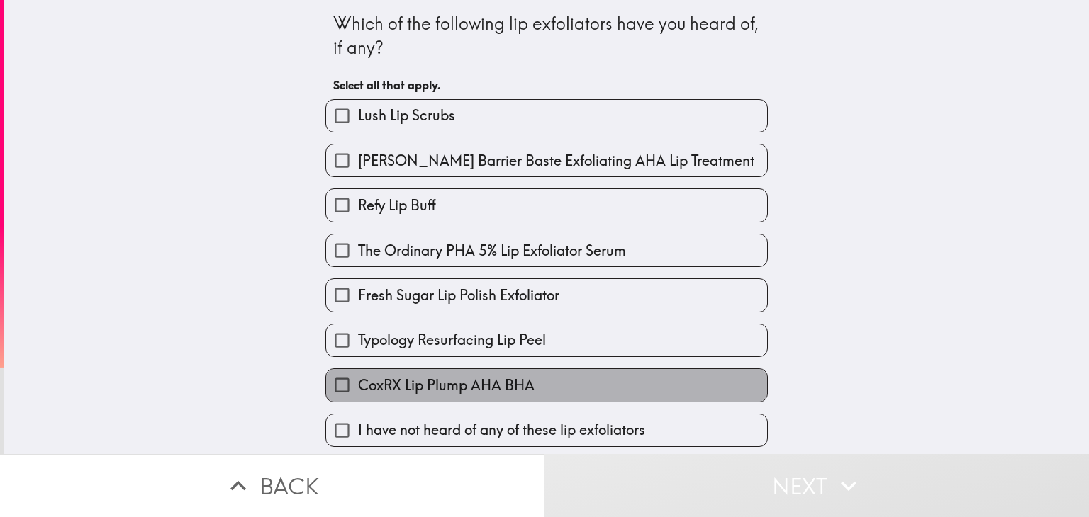
click at [389, 383] on span "CoxRX Lip Plump AHA BHA" at bounding box center [446, 386] width 176 height 20
click at [358, 383] on input "CoxRX Lip Plump AHA BHA" at bounding box center [342, 385] width 32 height 32
checkbox input "true"
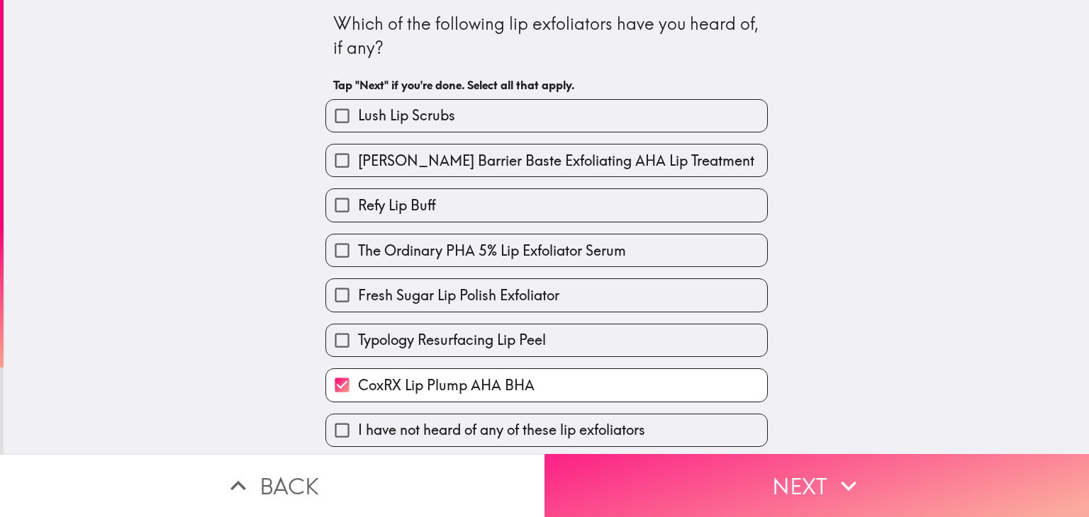
click at [675, 468] on button "Next" at bounding box center [816, 485] width 544 height 63
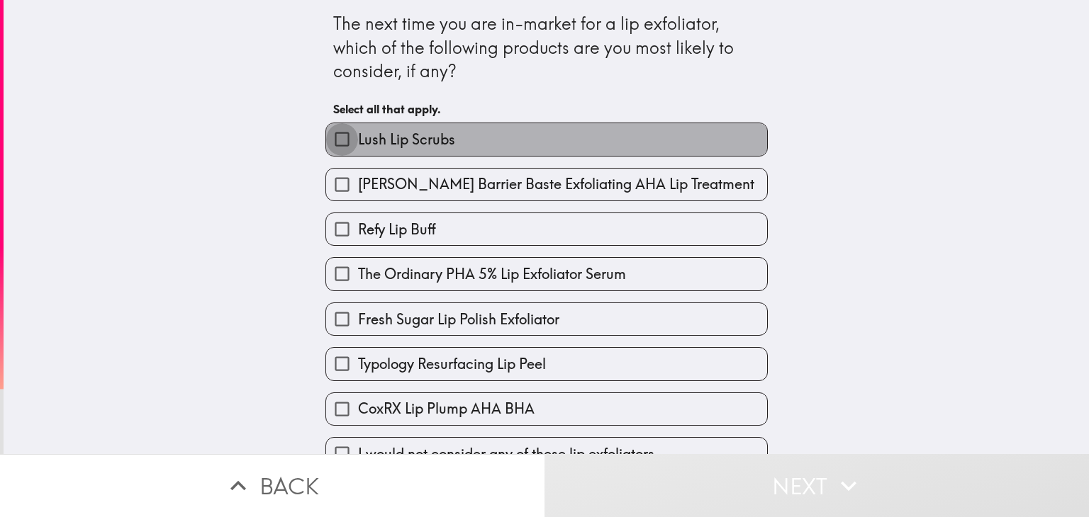
click at [339, 147] on input "Lush Lip Scrubs" at bounding box center [342, 139] width 32 height 32
checkbox input "true"
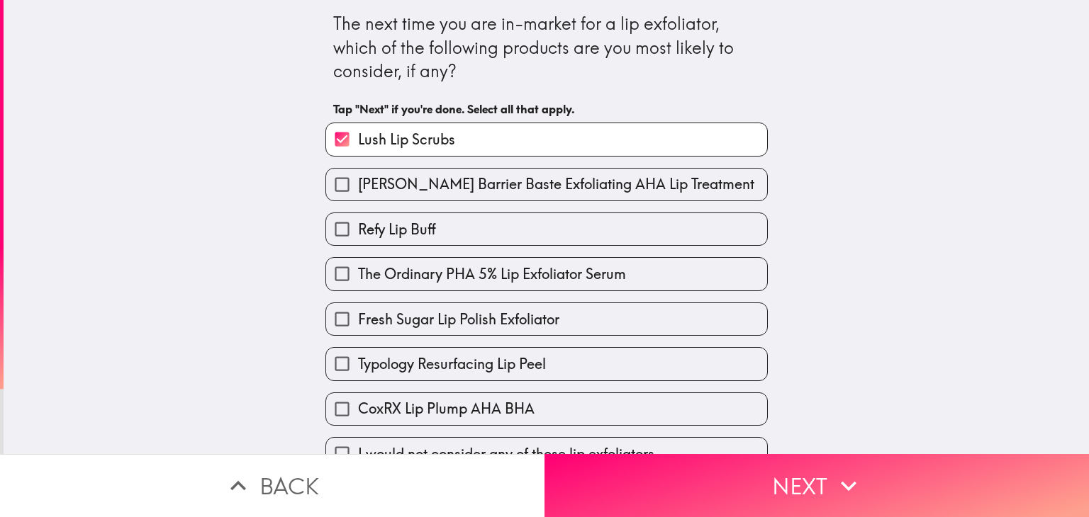
click at [359, 407] on span "CoxRX Lip Plump AHA BHA" at bounding box center [446, 409] width 176 height 20
click at [358, 407] on input "CoxRX Lip Plump AHA BHA" at bounding box center [342, 409] width 32 height 32
checkbox input "true"
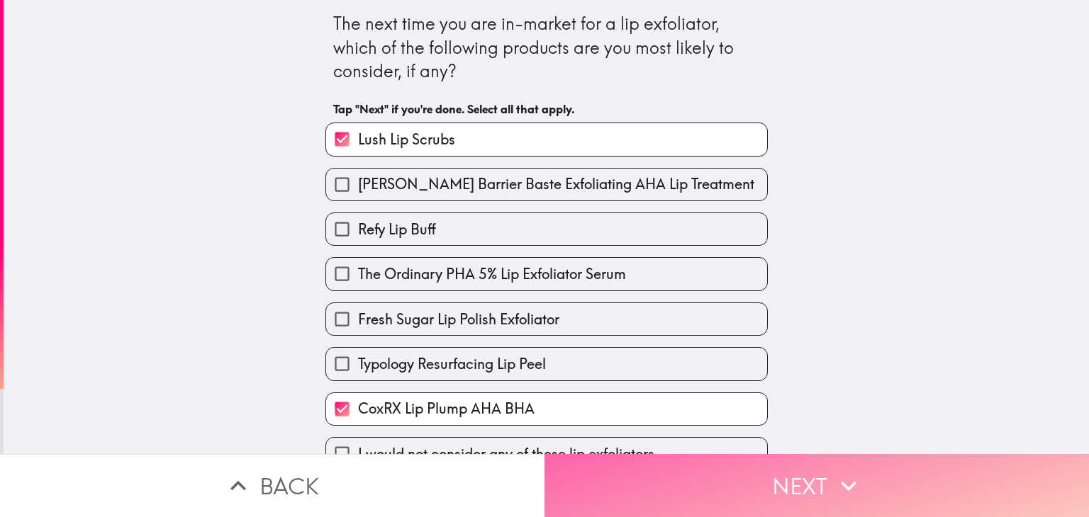
click at [617, 454] on button "Next" at bounding box center [816, 485] width 544 height 63
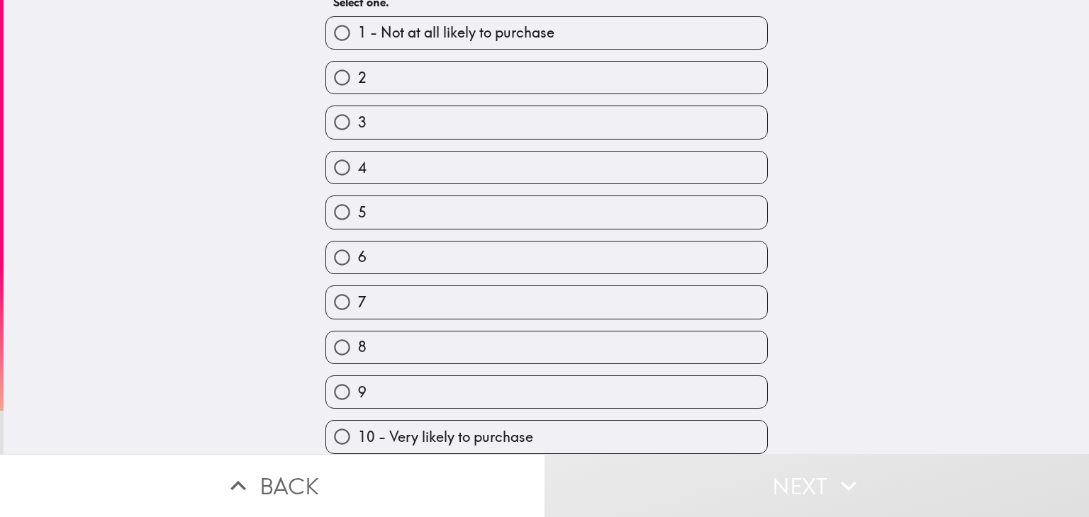
scroll to position [91, 0]
click at [444, 364] on div "9" at bounding box center [541, 386] width 454 height 45
click at [445, 337] on label "8" at bounding box center [546, 348] width 441 height 32
click at [358, 337] on input "8" at bounding box center [342, 348] width 32 height 32
radio input "true"
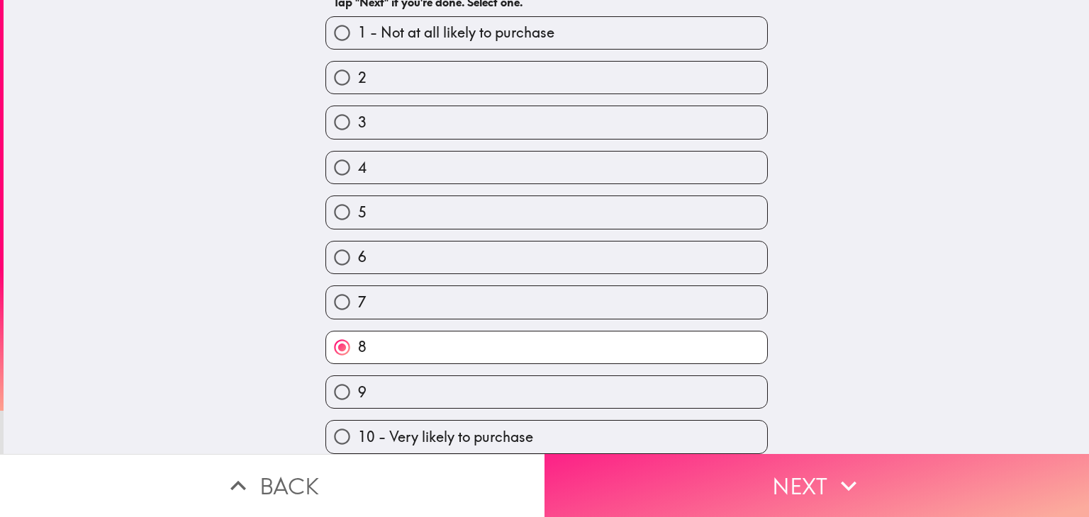
click at [624, 466] on button "Next" at bounding box center [816, 485] width 544 height 63
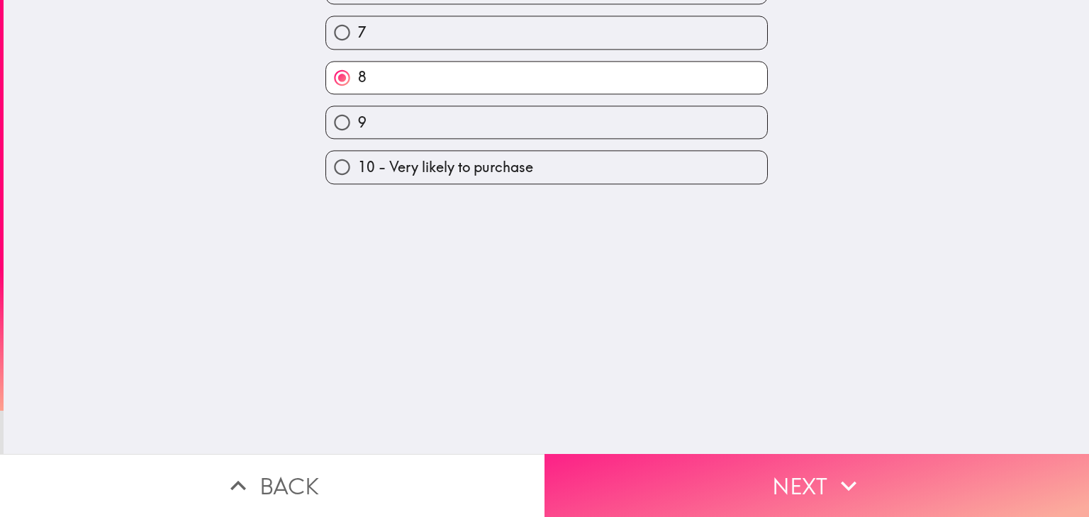
scroll to position [0, 0]
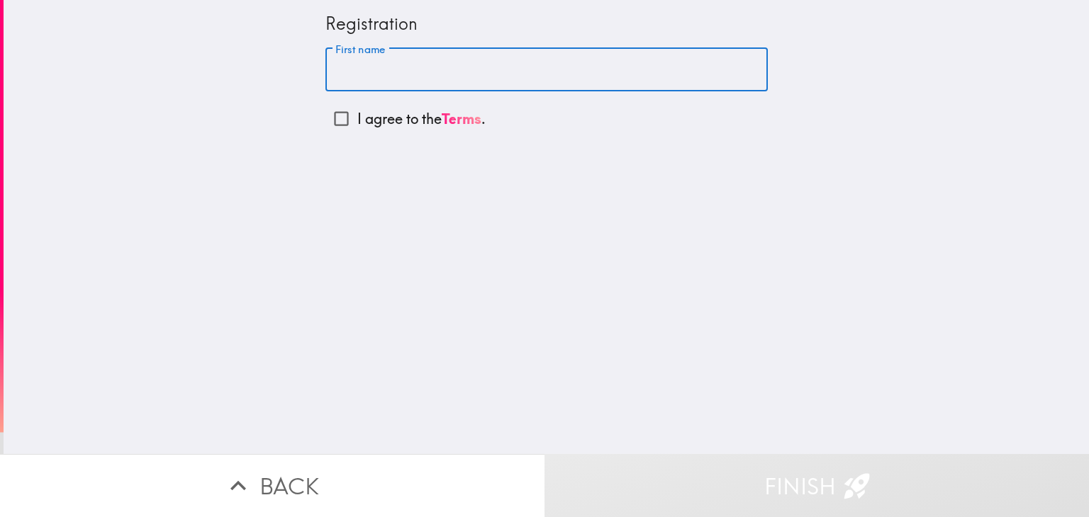
click at [375, 78] on input "First name" at bounding box center [546, 70] width 442 height 44
type input "noma"
click at [336, 123] on input "I agree to the Terms ." at bounding box center [341, 119] width 32 height 32
checkbox input "true"
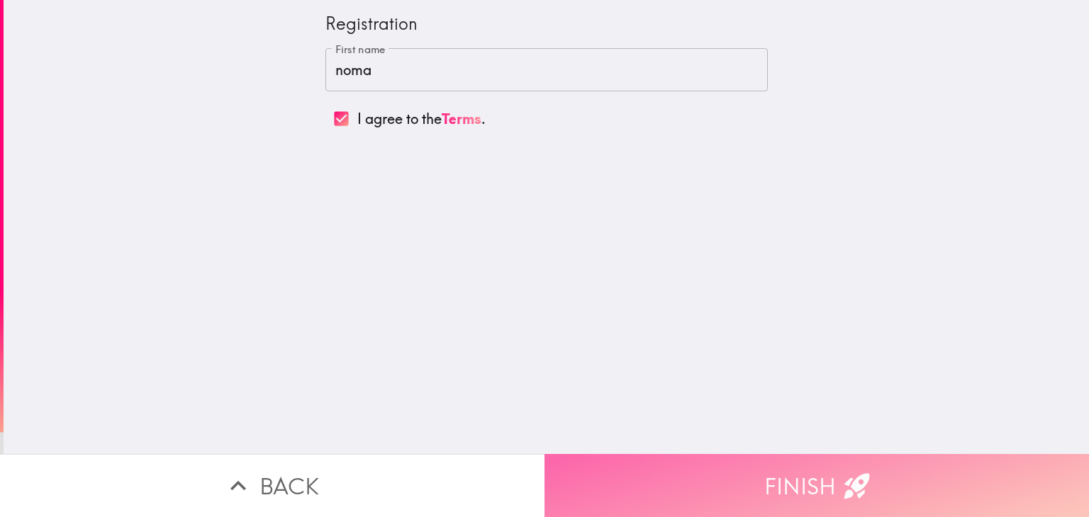
click at [648, 469] on button "Finish" at bounding box center [816, 485] width 544 height 63
